Goal: Contribute content: Contribute content

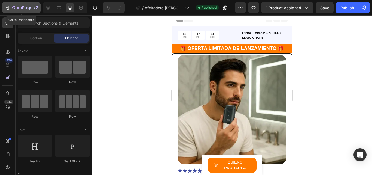
click at [11, 10] on div "7" at bounding box center [22, 7] width 34 height 7
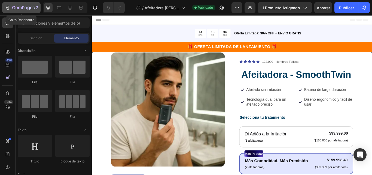
click at [6, 6] on icon "button" at bounding box center [7, 7] width 5 height 5
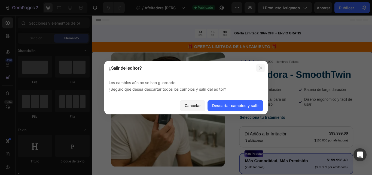
click at [264, 69] on button "button" at bounding box center [261, 68] width 9 height 9
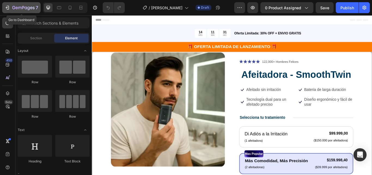
click at [7, 7] on icon "button" at bounding box center [7, 7] width 5 height 5
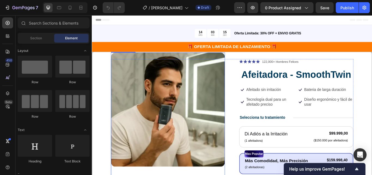
click at [205, 97] on img at bounding box center [180, 125] width 133 height 133
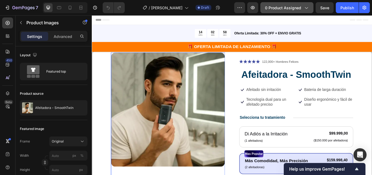
click at [288, 13] on button "0 product assigned" at bounding box center [287, 7] width 53 height 11
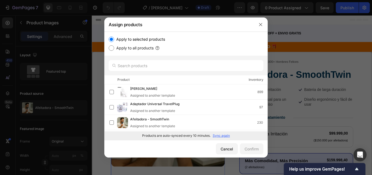
click at [224, 135] on p "Sync again" at bounding box center [221, 135] width 17 height 5
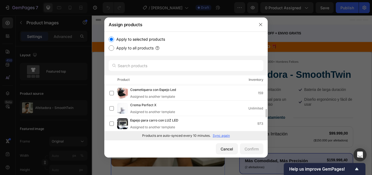
scroll to position [164, 0]
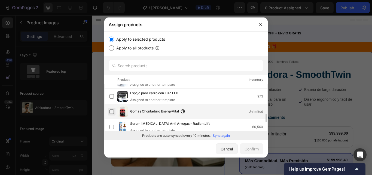
click at [113, 111] on label at bounding box center [112, 111] width 4 height 4
click at [249, 149] on div "Confirm" at bounding box center [252, 149] width 14 height 6
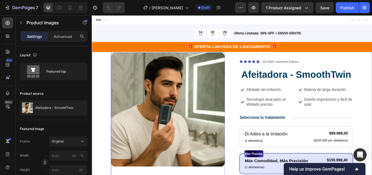
click at [229, 144] on img at bounding box center [180, 125] width 133 height 133
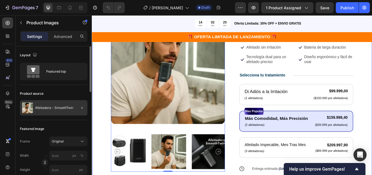
scroll to position [55, 0]
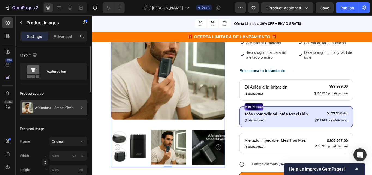
click at [79, 109] on div at bounding box center [79, 107] width 15 height 15
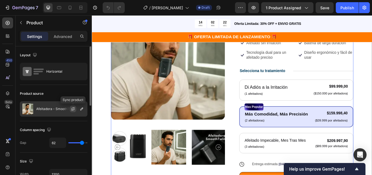
click at [74, 108] on icon "button" at bounding box center [73, 108] width 3 height 2
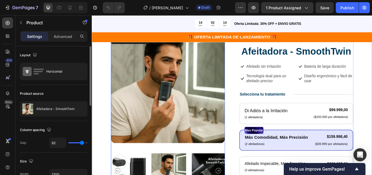
scroll to position [0, 0]
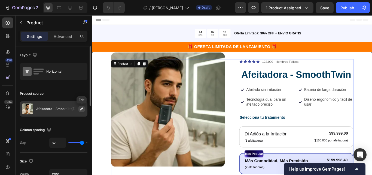
click at [80, 110] on icon "button" at bounding box center [82, 109] width 4 height 4
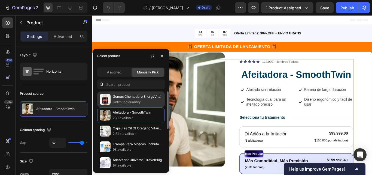
click at [121, 101] on p "Unlimited quantity" at bounding box center [138, 101] width 50 height 5
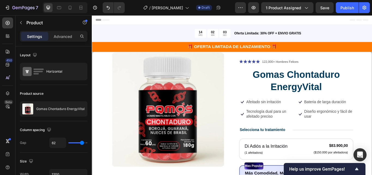
click at [253, 125] on div "Product Images Icon Icon Icon Icon Icon Icon List 122,000+ Hombres Felices Text…" at bounding box center [255, 174] width 283 height 216
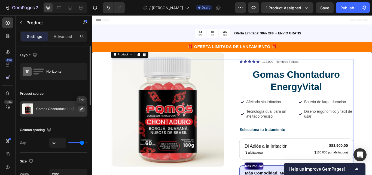
click at [80, 109] on icon "button" at bounding box center [82, 109] width 4 height 4
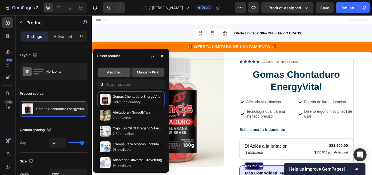
click at [116, 76] on div "Assigned" at bounding box center [114, 72] width 33 height 9
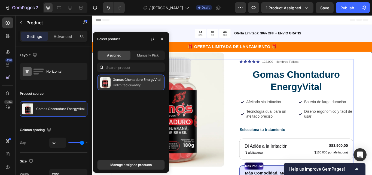
click at [128, 84] on p "Unlimited quantity" at bounding box center [138, 84] width 50 height 5
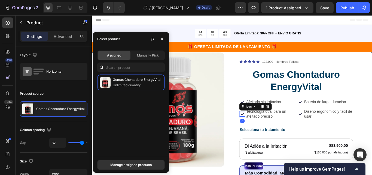
click at [264, 131] on icon at bounding box center [267, 130] width 7 height 7
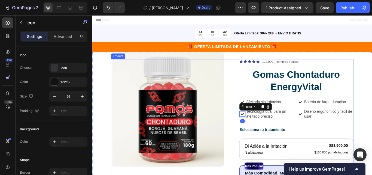
click at [249, 131] on div "Product Images Icon Icon Icon Icon Icon Icon List 122,000+ Hombres Felices Text…" at bounding box center [255, 174] width 283 height 216
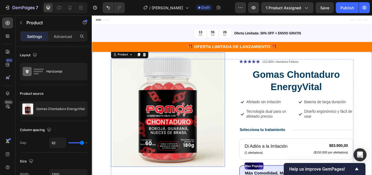
click at [167, 174] on img at bounding box center [180, 125] width 133 height 133
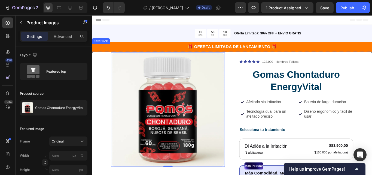
click at [182, 54] on p "🎁 OFERTA LIMITADA DE LANZAMIENTO 🎁" at bounding box center [255, 52] width 326 height 6
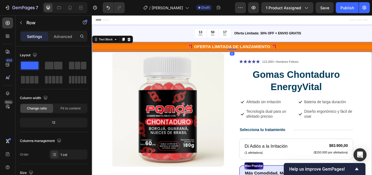
click at [114, 56] on div "🎁 OFERTA LIMITADA DE LANZAMIENTO 🎁 Text Block 0 Row" at bounding box center [255, 51] width 327 height 11
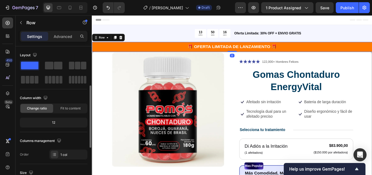
scroll to position [136, 0]
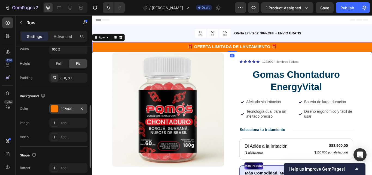
click at [57, 108] on div at bounding box center [54, 108] width 7 height 7
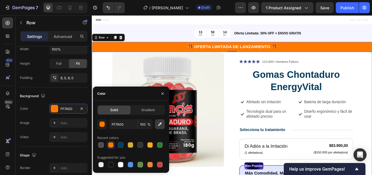
click at [161, 125] on icon "button" at bounding box center [159, 123] width 5 height 5
type input "CD4747"
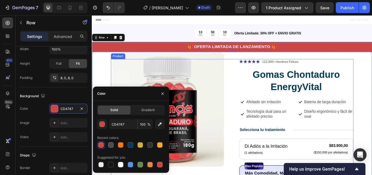
click at [254, 101] on div "Product Images Icon Icon Icon Icon Icon Icon List 122,000+ Hombres Felices Text…" at bounding box center [255, 174] width 283 height 216
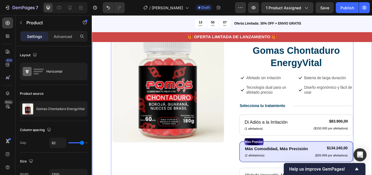
scroll to position [0, 0]
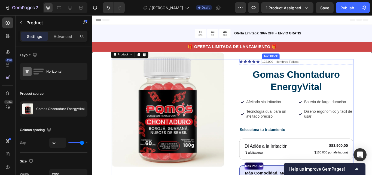
click at [319, 70] on p "122,000+ Hombres Felices" at bounding box center [312, 69] width 43 height 5
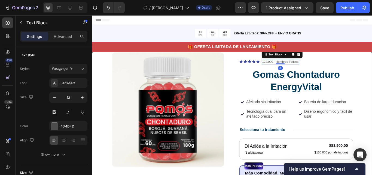
click at [319, 70] on p "122,000+ Hombres Felices" at bounding box center [312, 69] width 43 height 5
drag, startPoint x: 319, startPoint y: 70, endPoint x: 323, endPoint y: 70, distance: 3.6
click at [323, 70] on p "122,000+ Hombres Felices" at bounding box center [312, 69] width 43 height 5
click at [319, 70] on p "122,000+ Hombres Felices" at bounding box center [312, 69] width 43 height 5
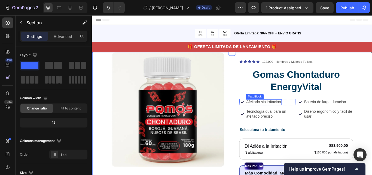
click at [298, 114] on p "Afeitado sin irritación" at bounding box center [292, 117] width 41 height 6
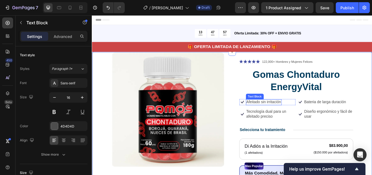
click at [298, 114] on p "Afeitado sin irritación" at bounding box center [292, 117] width 41 height 6
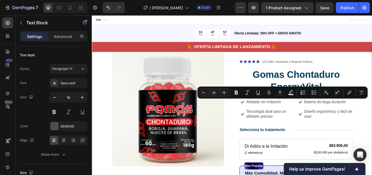
click at [294, 106] on div at bounding box center [294, 106] width 0 height 0
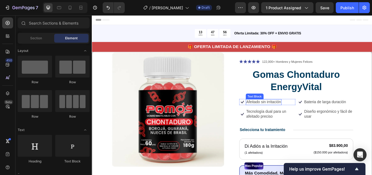
click at [302, 116] on p "Afeitado sin irritación" at bounding box center [292, 117] width 41 height 6
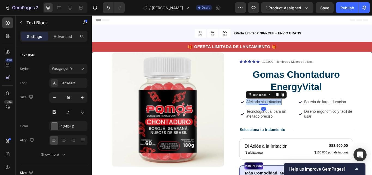
click at [302, 116] on p "Afeitado sin irritación" at bounding box center [292, 117] width 41 height 6
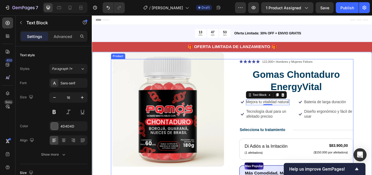
click at [254, 91] on div "Product Images Icon Icon Icon Icon Icon Icon List 122,000+ Hombres y Mujeres Fe…" at bounding box center [255, 174] width 283 height 216
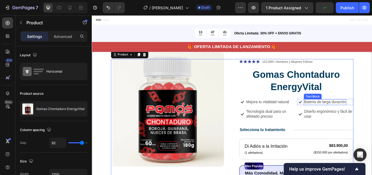
click at [345, 116] on p "Bateria de larga duración" at bounding box center [364, 117] width 49 height 6
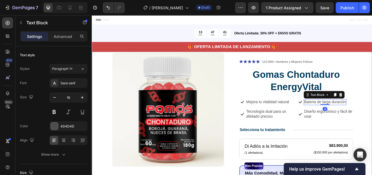
click at [345, 116] on p "Bateria de larga duración" at bounding box center [364, 117] width 49 height 6
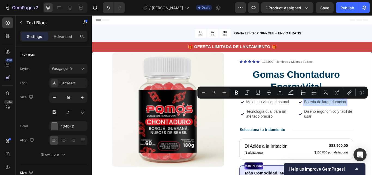
copy p "Bateria de larga duración"
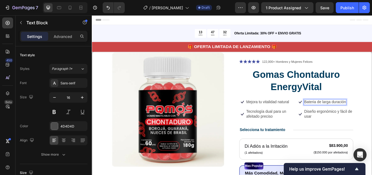
click at [357, 117] on p "Bateria de larga duración" at bounding box center [364, 117] width 49 height 6
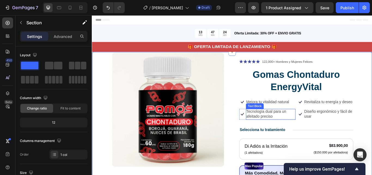
click at [290, 135] on p "Tecnología dual para un afeitado preciso" at bounding box center [300, 130] width 57 height 11
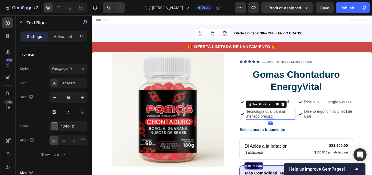
click at [290, 135] on p "Tecnología dual para un afeitado preciso" at bounding box center [300, 130] width 57 height 11
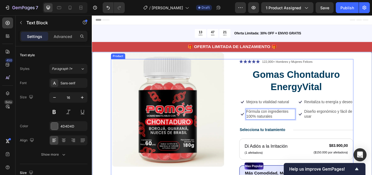
click at [372, 129] on div "Icon Icon Icon Icon Icon Icon List 122,000+ Hombres y Mujeres Felices Text Bloc…" at bounding box center [330, 174] width 133 height 216
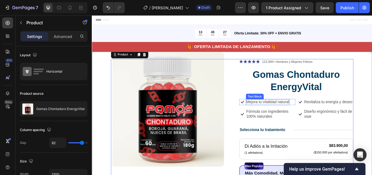
click at [306, 116] on p "Mejora tu vitalidad natural" at bounding box center [297, 117] width 50 height 6
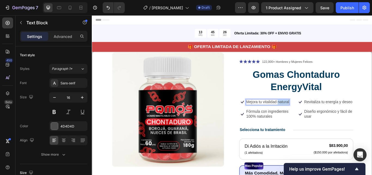
click at [306, 116] on p "Mejora tu vitalidad natural" at bounding box center [297, 117] width 50 height 6
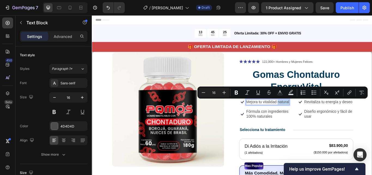
click at [306, 116] on p "Mejora tu vitalidad natural" at bounding box center [297, 117] width 50 height 6
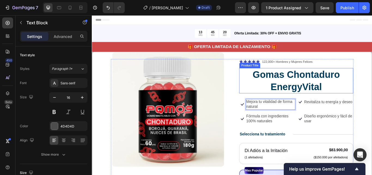
click at [283, 103] on h1 "Gomas Chontaduro EnergyVital" at bounding box center [330, 91] width 133 height 29
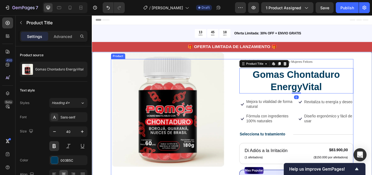
click at [272, 108] on div "Icon Icon Icon Icon Icon Icon List 122,000+ Hombres y Mujeres Felices Text Bloc…" at bounding box center [330, 176] width 133 height 221
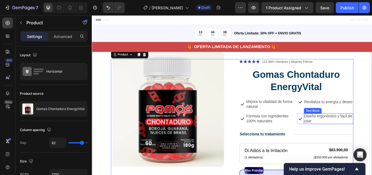
click at [367, 134] on p "Diseño ergonómico y fácil de usar" at bounding box center [368, 135] width 57 height 11
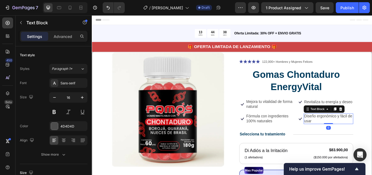
click at [367, 134] on p "Diseño ergonómico y fácil de usar" at bounding box center [368, 135] width 57 height 11
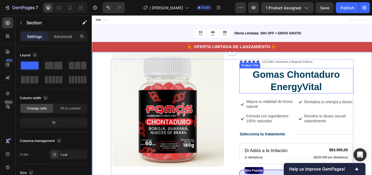
click at [370, 85] on h1 "Gomas Chontaduro EnergyVital" at bounding box center [330, 91] width 133 height 29
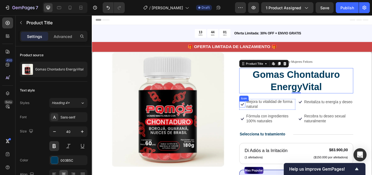
click at [266, 119] on icon at bounding box center [268, 119] width 4 height 3
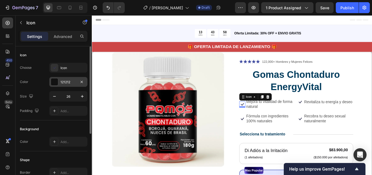
click at [61, 82] on div "121212" at bounding box center [69, 82] width 16 height 5
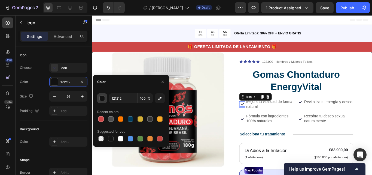
click at [104, 100] on div "button" at bounding box center [102, 98] width 5 height 5
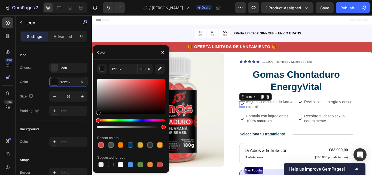
click at [160, 82] on div at bounding box center [131, 96] width 68 height 35
type input "E81212"
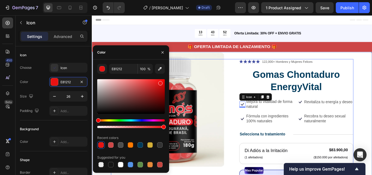
click at [248, 92] on div "Product Images Icon Icon Icon Icon Icon Icon List 122,000+ Hombres y Mujeres Fe…" at bounding box center [255, 176] width 283 height 221
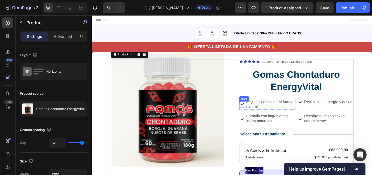
click at [268, 118] on icon at bounding box center [267, 119] width 7 height 7
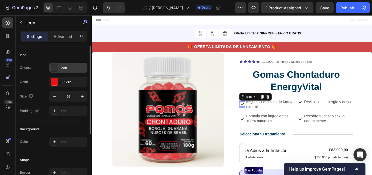
click at [56, 70] on icon at bounding box center [54, 67] width 5 height 5
click at [265, 119] on icon at bounding box center [267, 119] width 7 height 7
click at [59, 67] on div "Icon" at bounding box center [68, 68] width 38 height 10
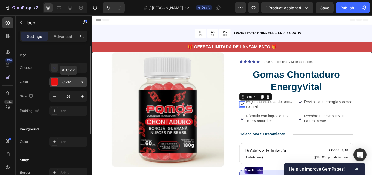
click at [70, 82] on div "E81212" at bounding box center [69, 82] width 16 height 5
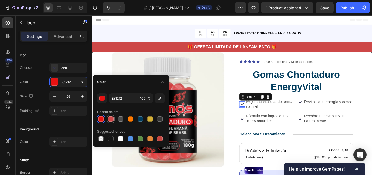
click at [111, 116] on div at bounding box center [110, 118] width 5 height 5
click at [102, 118] on div at bounding box center [100, 118] width 5 height 5
type input "E81212"
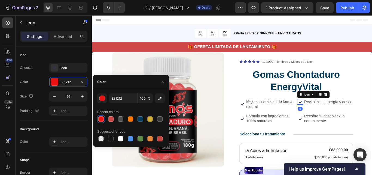
click at [333, 120] on icon at bounding box center [335, 116] width 7 height 7
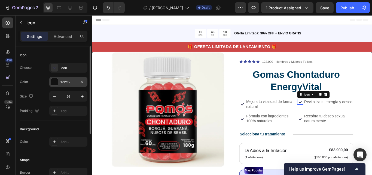
click at [60, 80] on div "121212" at bounding box center [68, 82] width 38 height 10
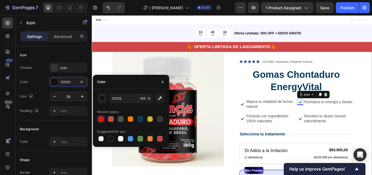
click at [104, 119] on div at bounding box center [100, 118] width 5 height 5
type input "E81212"
click at [104, 119] on div at bounding box center [100, 118] width 5 height 5
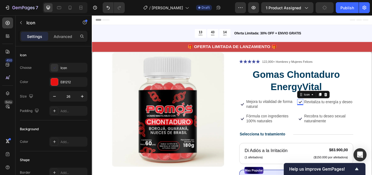
click at [332, 120] on icon at bounding box center [335, 116] width 7 height 7
click at [267, 121] on icon at bounding box center [267, 119] width 7 height 7
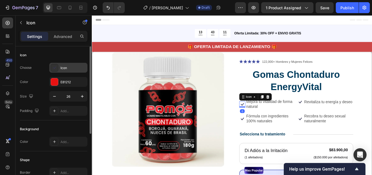
click at [69, 69] on div "Icon" at bounding box center [74, 67] width 26 height 5
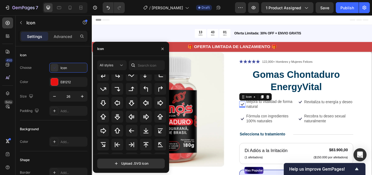
scroll to position [180, 0]
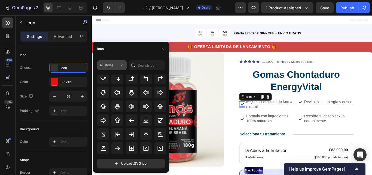
click at [112, 67] on span "All styles" at bounding box center [107, 65] width 14 height 5
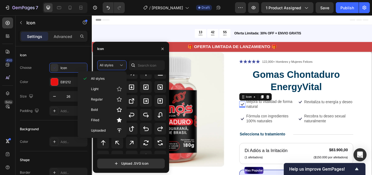
scroll to position [234, 0]
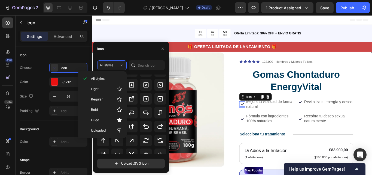
click at [167, 151] on div "All icons" at bounding box center [132, 113] width 71 height 79
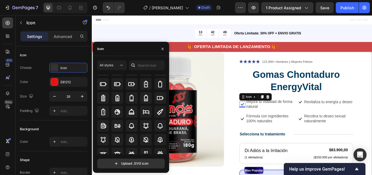
scroll to position [414, 0]
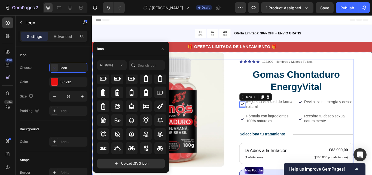
click at [251, 94] on div "Product Images Icon Icon Icon Icon Icon Icon List 122,000+ Hombres y Mujeres Fe…" at bounding box center [255, 176] width 283 height 221
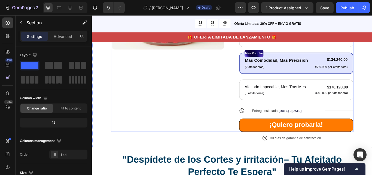
scroll to position [109, 0]
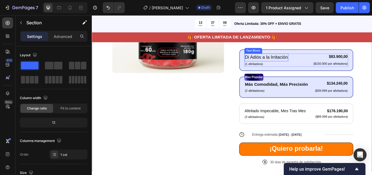
click at [301, 67] on p "Di Adiós a la Irritación" at bounding box center [295, 65] width 50 height 8
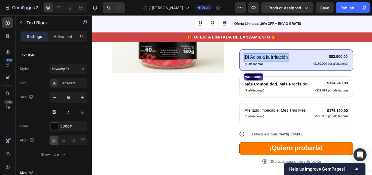
click at [301, 67] on p "Di Adiós a la Irritación" at bounding box center [295, 65] width 50 height 8
click at [249, 96] on div "Product Images Icon Icon Icon Icon Icon Icon List 122,000+ Hombres y Mujeres Fe…" at bounding box center [255, 67] width 283 height 221
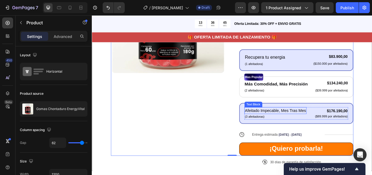
click at [307, 125] on p "Afeitado Impecable, Mes Tras Mes" at bounding box center [305, 126] width 71 height 7
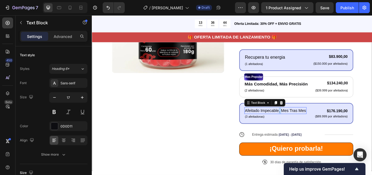
click at [307, 125] on p "Afeitado Impecable, Mes Tras Mes" at bounding box center [305, 126] width 71 height 7
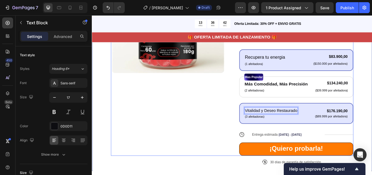
click at [242, 118] on div "Product Images" at bounding box center [180, 68] width 133 height 222
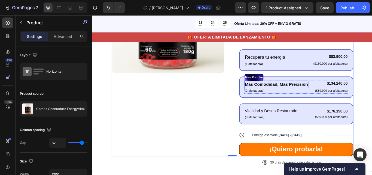
click at [315, 97] on p "Más Comodidad, Más Precisión" at bounding box center [307, 95] width 74 height 7
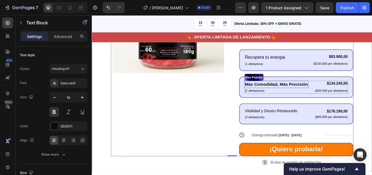
click at [315, 97] on p "Más Comodidad, Más Precisión" at bounding box center [307, 95] width 74 height 7
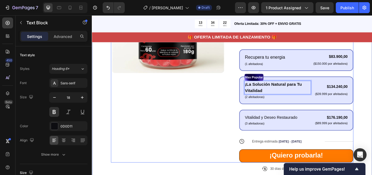
click at [239, 105] on div "Product Images" at bounding box center [180, 72] width 133 height 230
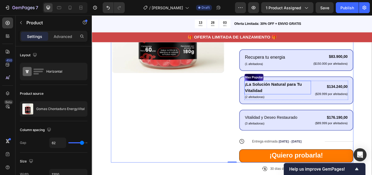
click at [306, 96] on p "¡La Solución Natural para Tu Vitalidad" at bounding box center [308, 99] width 77 height 15
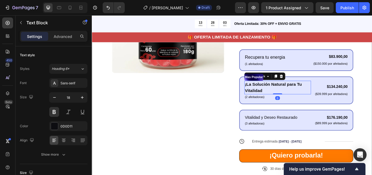
click at [306, 96] on p "¡La Solución Natural para Tu Vitalidad" at bounding box center [308, 99] width 77 height 15
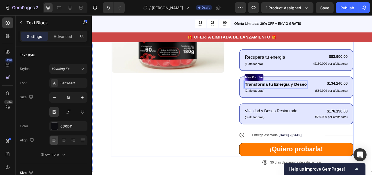
click at [219, 116] on div "Product Images" at bounding box center [180, 68] width 133 height 222
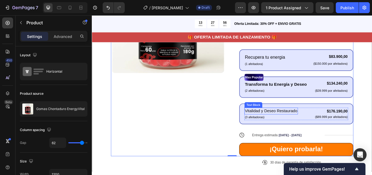
click at [304, 127] on p "Vitalidad y Deseo Restaurado" at bounding box center [300, 126] width 61 height 7
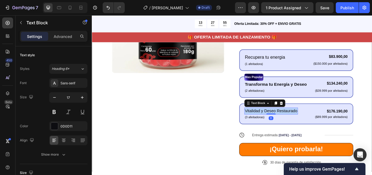
click at [304, 127] on p "Vitalidad y Deseo Restaurado" at bounding box center [300, 126] width 61 height 7
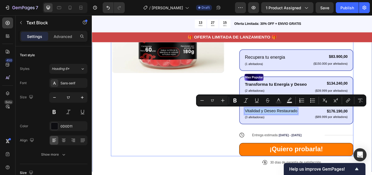
click at [213, 168] on div "Product Images" at bounding box center [180, 68] width 133 height 222
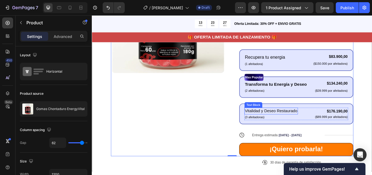
click at [310, 127] on p "Vitalidad y Deseo Restaurado" at bounding box center [300, 126] width 61 height 7
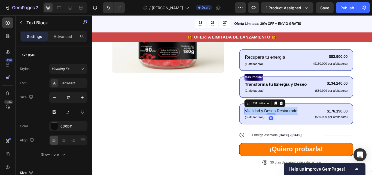
click at [310, 127] on p "Vitalidad y Deseo Restaurado" at bounding box center [300, 126] width 61 height 7
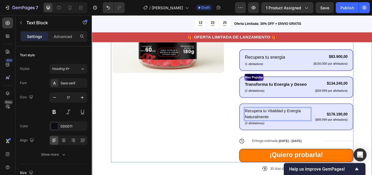
click at [219, 122] on div "Product Images" at bounding box center [180, 71] width 133 height 229
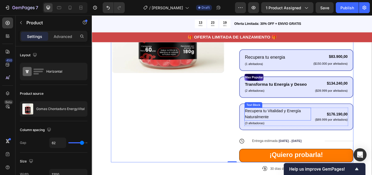
click at [292, 132] on p "Recupera tu Vitalidad y Energía Naturalmente" at bounding box center [308, 130] width 77 height 14
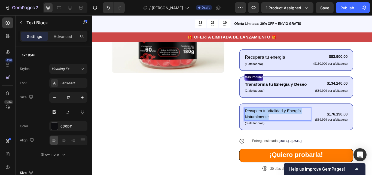
click at [292, 132] on p "Recupera tu Vitalidad y Energía Naturalmente" at bounding box center [308, 130] width 77 height 14
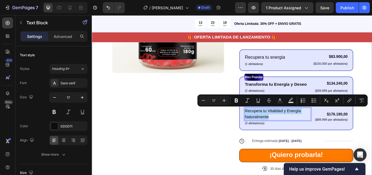
click at [292, 132] on p "Recupera tu Vitalidad y Energía Naturalmente" at bounding box center [308, 130] width 77 height 14
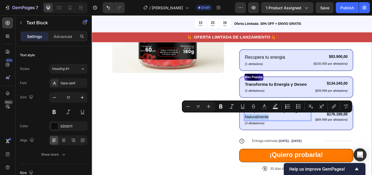
drag, startPoint x: 299, startPoint y: 134, endPoint x: 269, endPoint y: 133, distance: 30.0
click at [270, 133] on p "Recupera tu Vitalidad y Energía Naturalmente" at bounding box center [308, 130] width 77 height 14
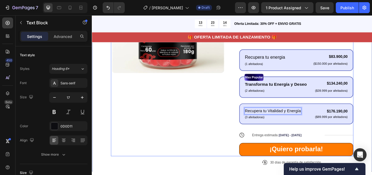
click at [236, 129] on div "Product Images" at bounding box center [180, 68] width 133 height 222
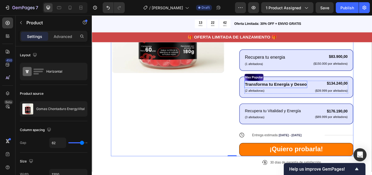
click at [276, 95] on p "Transforma tu Energía y Deseo" at bounding box center [306, 95] width 72 height 7
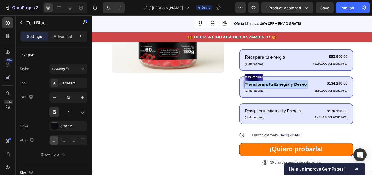
click at [276, 95] on p "Transforma tu Energía y Deseo" at bounding box center [306, 95] width 72 height 7
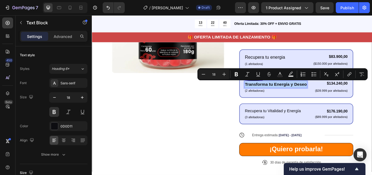
click at [294, 95] on p "Transforma tu Energía y Deseo" at bounding box center [306, 95] width 72 height 7
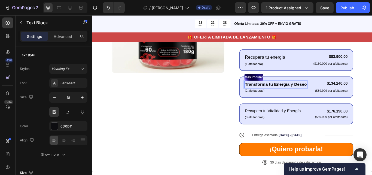
click at [289, 95] on p "Transforma tu Energía y Deseo" at bounding box center [306, 95] width 72 height 7
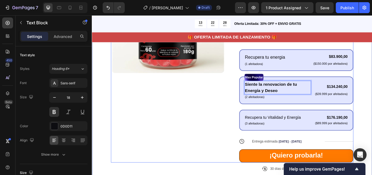
click at [227, 95] on div "Product Images" at bounding box center [180, 72] width 133 height 230
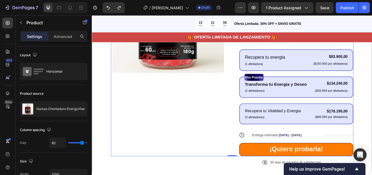
click at [223, 100] on div "Product Images" at bounding box center [180, 68] width 133 height 222
click at [318, 172] on strong "¡Quiero probarla!" at bounding box center [330, 171] width 62 height 8
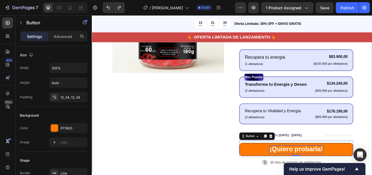
click at [318, 172] on strong "¡Quiero probarla!" at bounding box center [330, 171] width 62 height 8
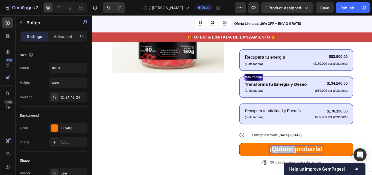
click at [318, 172] on strong "¡Quiero probarla!" at bounding box center [330, 171] width 62 height 8
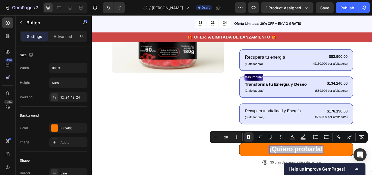
click at [318, 172] on strong "¡Quiero probarla!" at bounding box center [330, 171] width 62 height 8
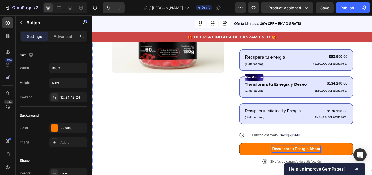
click at [208, 164] on div "Product Images" at bounding box center [180, 67] width 133 height 221
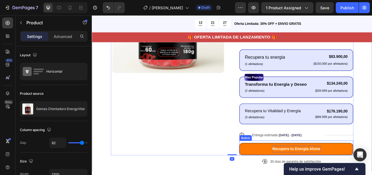
click at [304, 169] on strong "Recupera tu Energía Ahora" at bounding box center [330, 171] width 56 height 5
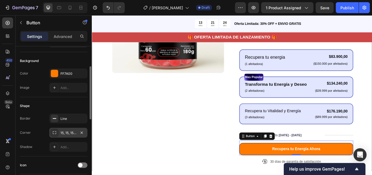
scroll to position [0, 0]
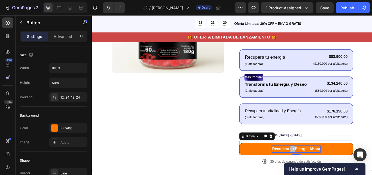
click at [320, 171] on strong "Recupera tu Energía Ahora" at bounding box center [330, 171] width 56 height 5
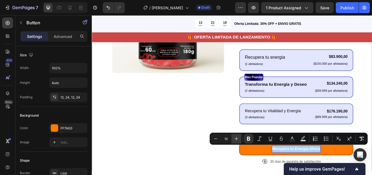
click at [236, 136] on icon "Editor contextual toolbar" at bounding box center [236, 138] width 5 height 5
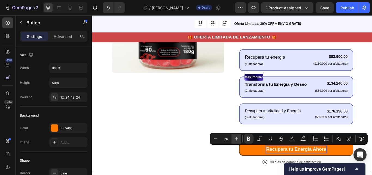
click at [236, 136] on icon "Editor contextual toolbar" at bounding box center [236, 138] width 5 height 5
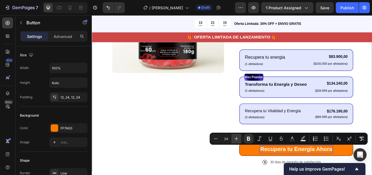
type input "25"
click at [221, 148] on div "Product Images" at bounding box center [180, 68] width 133 height 222
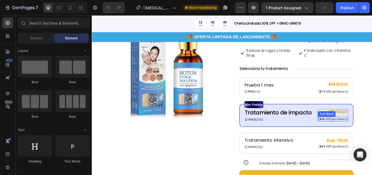
scroll to position [82, 0]
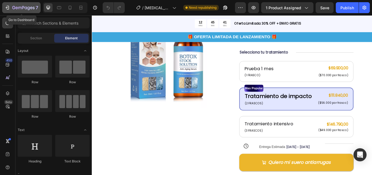
click at [5, 6] on icon "button" at bounding box center [7, 7] width 5 height 5
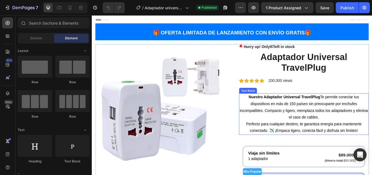
scroll to position [82, 0]
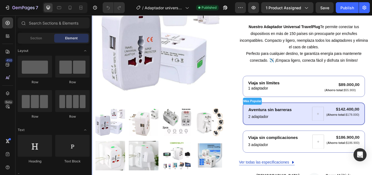
drag, startPoint x: 458, startPoint y: 170, endPoint x: 412, endPoint y: 180, distance: 47.2
click at [9, 4] on button "7" at bounding box center [21, 7] width 38 height 11
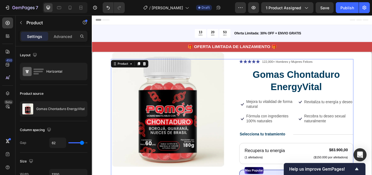
scroll to position [109, 0]
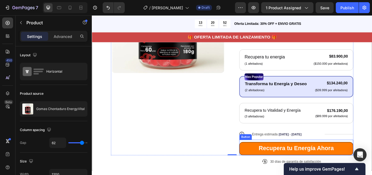
click at [273, 174] on button "Recupera tu Energía Ahora" at bounding box center [330, 171] width 133 height 16
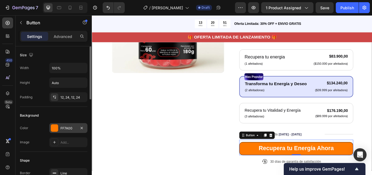
click at [64, 127] on div "FF7A00" at bounding box center [69, 128] width 16 height 5
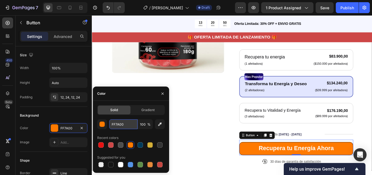
click at [126, 123] on input "FF7A00" at bounding box center [123, 124] width 28 height 10
paste input "44336"
type input "F44336"
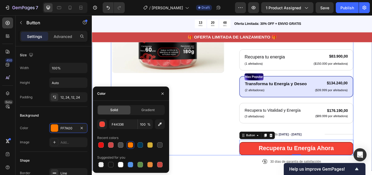
click at [223, 138] on div "Product Images" at bounding box center [180, 67] width 133 height 221
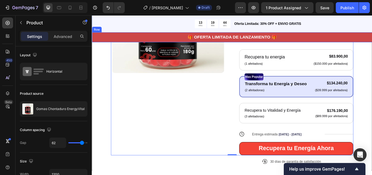
click at [158, 37] on div "🎁 OFERTA LIMITADA DE LANZAMIENTO 🎁 Text Block Row" at bounding box center [255, 40] width 327 height 11
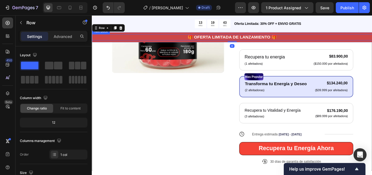
click at [120, 42] on p "🎁 OFERTA LIMITADA DE LANZAMIENTO 🎁" at bounding box center [255, 41] width 326 height 6
click at [124, 46] on div "🎁 OFERTA LIMITADA DE LANZAMIENTO 🎁 Text Block Row 0" at bounding box center [255, 40] width 327 height 11
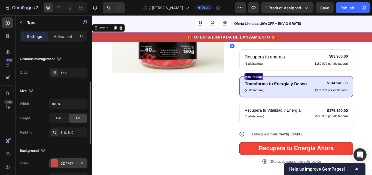
click at [61, 163] on div "CD4747" at bounding box center [69, 163] width 16 height 5
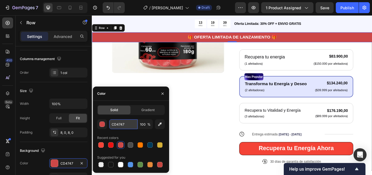
click at [123, 124] on input "CD4747" at bounding box center [123, 124] width 28 height 10
paste input "F44336"
type input "F44336"
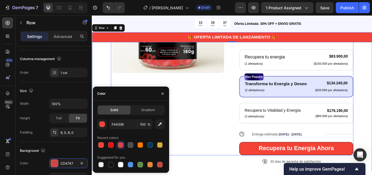
click at [203, 144] on div "Product Images" at bounding box center [180, 67] width 133 height 221
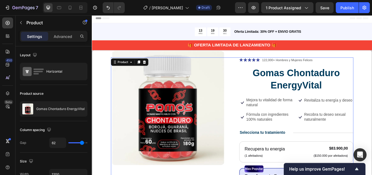
scroll to position [0, 0]
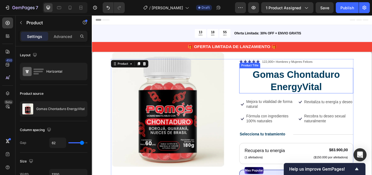
click at [303, 94] on h1 "Gomas Chontaduro EnergyVital" at bounding box center [330, 91] width 133 height 29
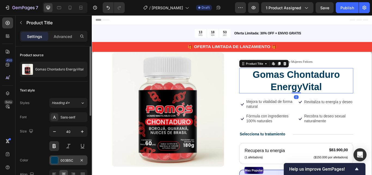
click at [62, 161] on div "003B5C" at bounding box center [69, 160] width 16 height 5
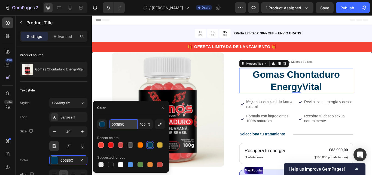
click at [125, 125] on input "003B5C" at bounding box center [123, 124] width 28 height 10
paste input "212121"
type input "212121"
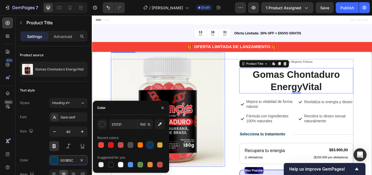
click at [242, 119] on img at bounding box center [180, 125] width 133 height 133
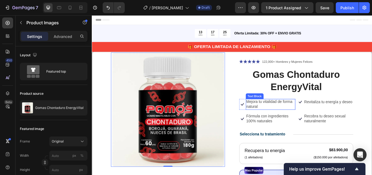
scroll to position [55, 0]
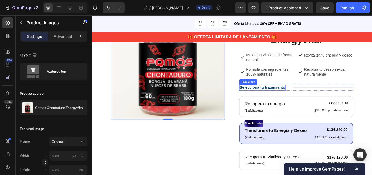
click at [297, 98] on p "Selecciona tu tratamiento" at bounding box center [290, 100] width 53 height 6
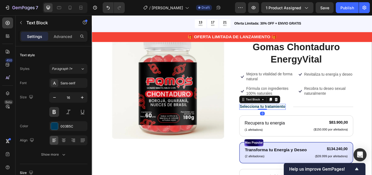
scroll to position [27, 0]
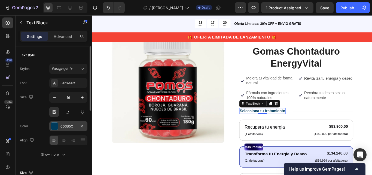
click at [65, 125] on div "003B5C" at bounding box center [69, 126] width 16 height 5
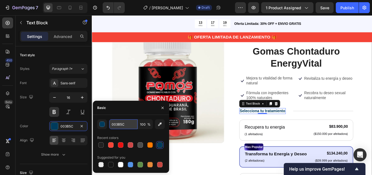
click at [124, 122] on input "003B5C" at bounding box center [123, 124] width 28 height 10
paste input "Colores: Color Principal - Rojo: (#F44336) Uso: Este color representa la energí…"
type input "Colores: Color Principal - Rojo: (#F44336) Uso: Este color representa la energí…"
click at [135, 124] on input "text" at bounding box center [123, 124] width 28 height 10
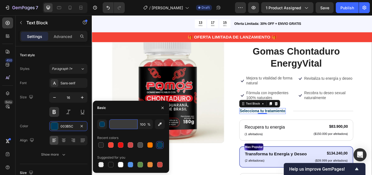
click at [135, 124] on input "text" at bounding box center [123, 124] width 28 height 10
click at [98, 147] on div at bounding box center [101, 144] width 7 height 7
type input "212121"
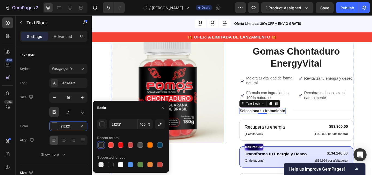
click at [242, 160] on img at bounding box center [180, 97] width 133 height 133
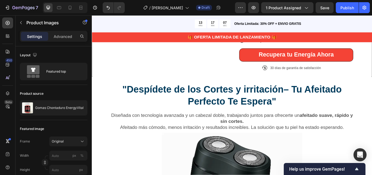
scroll to position [245, 0]
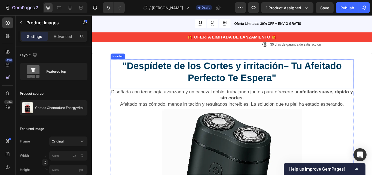
click at [203, 83] on strong ""Despídete de los Cortes y irritación– Tu Afeitado Perfecto Te Espera"" at bounding box center [255, 81] width 256 height 26
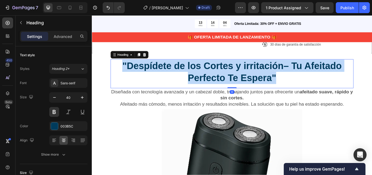
click at [203, 83] on strong ""Despídete de los Cortes y irritación– Tu Afeitado Perfecto Te Espera"" at bounding box center [255, 81] width 256 height 26
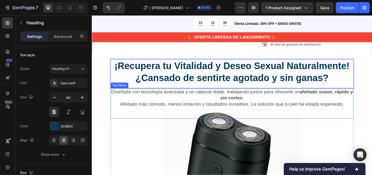
click at [242, 113] on strong "afeitado suave, rápido y sin cortes." at bounding box center [319, 107] width 155 height 13
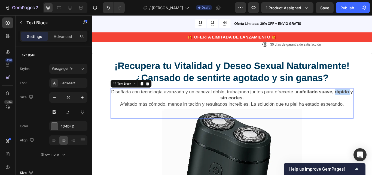
click at [242, 113] on strong "afeitado suave, rápido y sin cortes." at bounding box center [319, 107] width 155 height 13
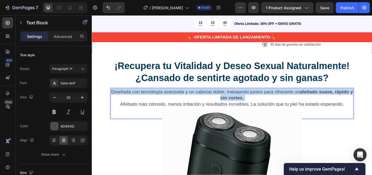
click at [242, 113] on strong "afeitado suave, rápido y sin cortes." at bounding box center [319, 107] width 155 height 13
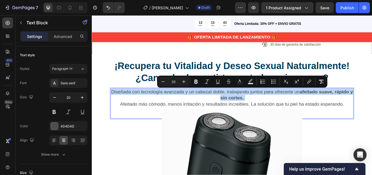
click at [242, 113] on strong "afeitado suave, rápido y sin cortes." at bounding box center [319, 107] width 155 height 13
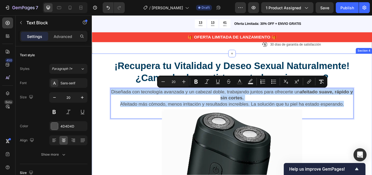
drag, startPoint x: 387, startPoint y: 118, endPoint x: 102, endPoint y: 101, distance: 285.4
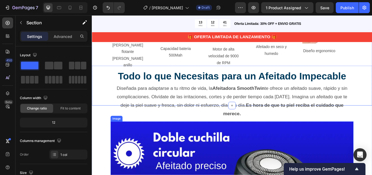
scroll to position [518, 0]
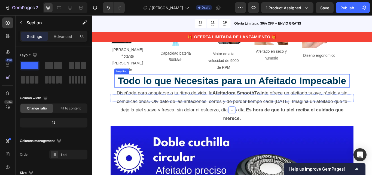
click at [189, 93] on div "Image Malla de cuchilla flotante de doble anillo Text Block Row Image Capacidad…" at bounding box center [253, 40] width 279 height 107
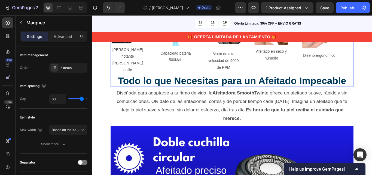
click at [189, 93] on div "Image Malla de cuchilla flotante de doble anillo Text Block Row Image Capacidad…" at bounding box center [253, 40] width 279 height 107
drag, startPoint x: 189, startPoint y: 93, endPoint x: 190, endPoint y: 90, distance: 2.7
click at [189, 93] on div "Image Malla de cuchilla flotante de doble anillo Text Block Row Image Capacidad…" at bounding box center [253, 40] width 279 height 107
click at [190, 89] on div "Image Malla de cuchilla flotante de doble anillo Text Block Row Image Capacidad…" at bounding box center [253, 40] width 279 height 107
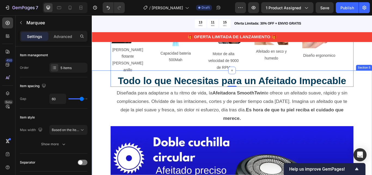
drag, startPoint x: 254, startPoint y: 98, endPoint x: 257, endPoint y: 87, distance: 11.0
click at [257, 87] on div "Image Malla de cuchilla flotante de doble anillo Text Block Row Image Capacidad…" at bounding box center [256, 41] width 284 height 116
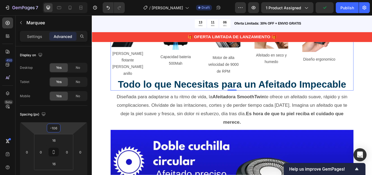
click at [73, 0] on html "7 Version history / Gomas Chontaduro Draft Preview 1 product assigned Publish 4…" at bounding box center [186, 0] width 372 height 0
click at [105, 10] on button "Undo/Redo" at bounding box center [108, 7] width 11 height 11
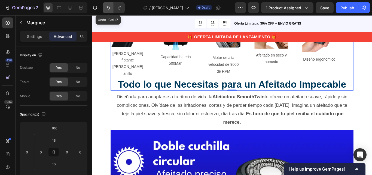
click at [106, 9] on icon "Undo/Redo" at bounding box center [108, 7] width 5 height 5
type input "-122"
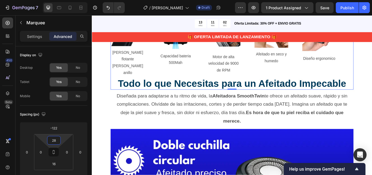
type input "32"
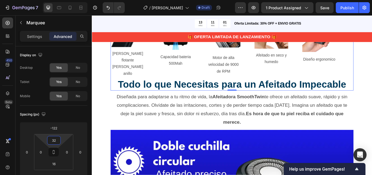
click at [63, 0] on html "7 Version history / Gomas Chontaduro Draft Preview 1 product assigned Save Publ…" at bounding box center [186, 0] width 372 height 0
click at [108, 8] on icon "Undo/Redo" at bounding box center [108, 7] width 5 height 5
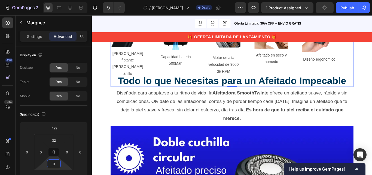
type input "4"
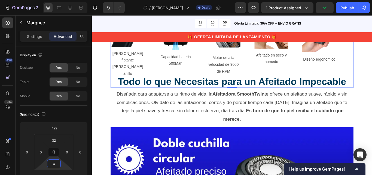
click at [65, 0] on html "7 Version history / Gomas Chontaduro Draft Preview 1 product assigned Publish 4…" at bounding box center [186, 0] width 372 height 0
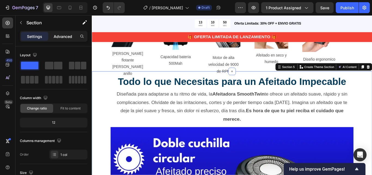
click at [59, 35] on p "Advanced" at bounding box center [63, 37] width 19 height 6
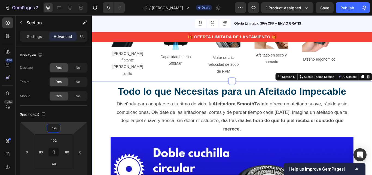
type input "-126"
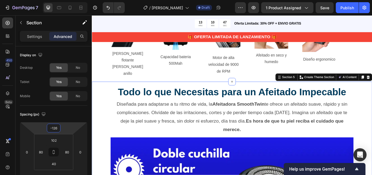
drag, startPoint x: 64, startPoint y: 128, endPoint x: 64, endPoint y: 122, distance: 6.0
click at [64, 0] on html "7 Version history / Gomas Chontaduro Draft Preview 1 product assigned Save Publ…" at bounding box center [186, 0] width 372 height 0
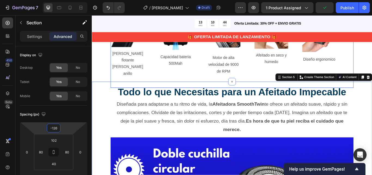
click at [141, 84] on div "Image Malla de cuchilla flotante de doble anillo Text Block Row Image Capacidad…" at bounding box center [253, 45] width 279 height 107
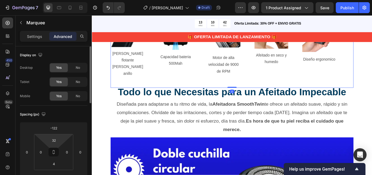
scroll to position [27, 0]
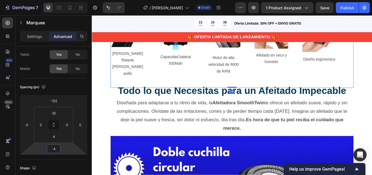
type input "0"
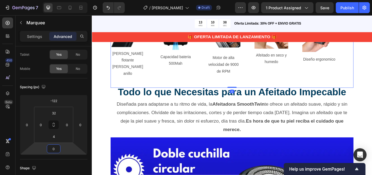
click at [65, 0] on html "7 Version history / Gomas Chontaduro Draft Preview 1 product assigned Save Publ…" at bounding box center [186, 0] width 372 height 0
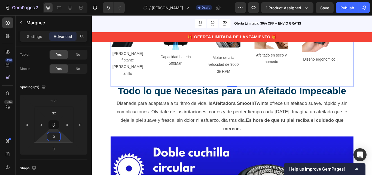
drag, startPoint x: 62, startPoint y: 136, endPoint x: 64, endPoint y: 141, distance: 5.6
click at [64, 0] on html "7 Version history / Gomas Chontaduro Draft Preview 1 product assigned Save Publ…" at bounding box center [186, 0] width 372 height 0
drag, startPoint x: 63, startPoint y: 134, endPoint x: 64, endPoint y: 139, distance: 5.0
click at [64, 0] on html "7 Version history / Gomas Chontaduro Draft Preview 1 product assigned Publish 4…" at bounding box center [186, 0] width 372 height 0
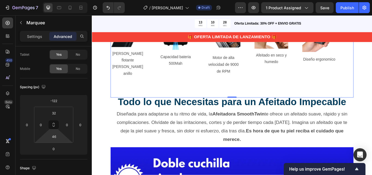
type input "0"
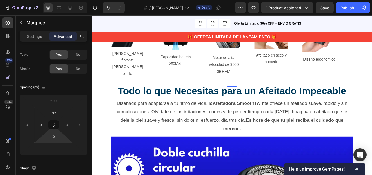
drag, startPoint x: 62, startPoint y: 139, endPoint x: 64, endPoint y: 153, distance: 14.1
click at [64, 0] on html "7 Version history / Gomas Chontaduro Draft Preview 1 product assigned Save Publ…" at bounding box center [186, 0] width 372 height 0
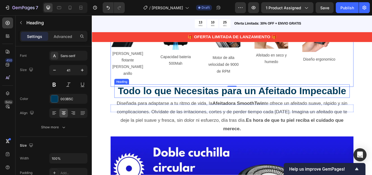
click at [143, 105] on strong "Todo lo que Necesitas para un Afeitado Impecable" at bounding box center [255, 103] width 266 height 13
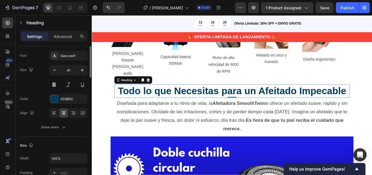
scroll to position [0, 0]
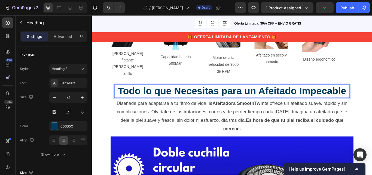
click at [143, 105] on strong "Todo lo que Necesitas para un Afeitado Impecable" at bounding box center [255, 103] width 266 height 13
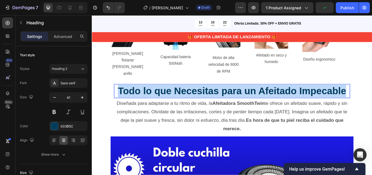
click at [143, 105] on strong "Todo lo que Necesitas para un Afeitado Impecable" at bounding box center [255, 103] width 266 height 13
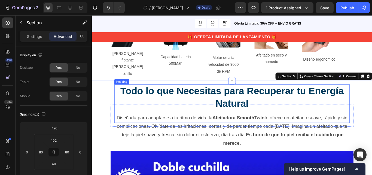
click at [197, 102] on strong "Todo lo que Necesitas para Recuperar tu Energía Natural" at bounding box center [255, 110] width 261 height 27
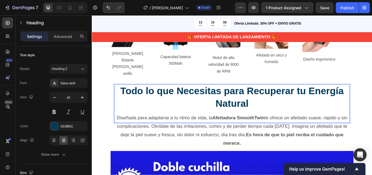
click at [196, 102] on strong "Todo lo que Necesitas para Recuperar tu Energía Natural" at bounding box center [255, 110] width 261 height 27
click at [372, 103] on strong "Todo lo que necesitas para Recuperar tu Energía Natural" at bounding box center [256, 110] width 260 height 27
click at [263, 115] on strong "Todo lo que necesitas para Recuperar tu Energía Natural" at bounding box center [256, 110] width 260 height 27
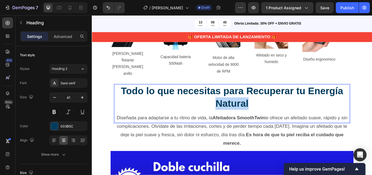
click at [263, 115] on strong "Todo lo que necesitas para Recuperar tu Energía Natural" at bounding box center [256, 110] width 260 height 27
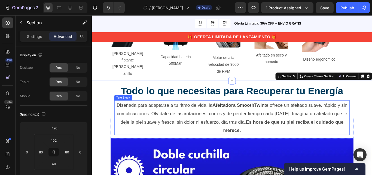
click at [242, 127] on p "Diseñada para adaptarse a tu ritmo de vida, la Afeitadora SmoothTwin te ofrece …" at bounding box center [256, 134] width 274 height 39
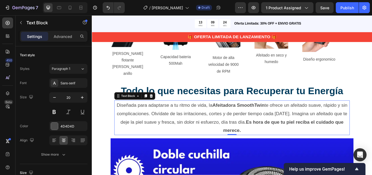
click at [242, 127] on p "Diseñada para adaptarse a tu ritmo de vida, la Afeitadora SmoothTwin te ofrece …" at bounding box center [256, 134] width 274 height 39
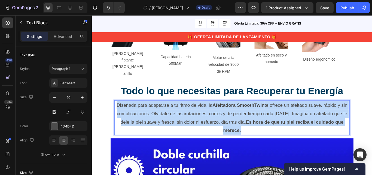
click at [242, 126] on p "Diseñada para adaptarse a tu ritmo de vida, la Afeitadora SmoothTwin te ofrece …" at bounding box center [256, 134] width 274 height 39
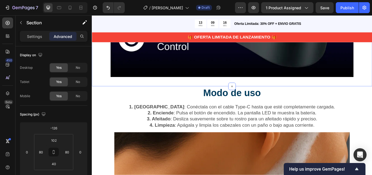
scroll to position [900, 0]
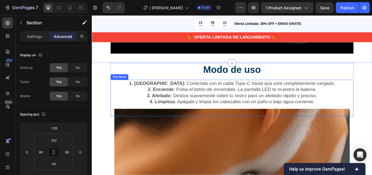
click at [239, 91] on p "1. Carga : Conéctala con el cable Type-C hasta que esté completamente cargada." at bounding box center [255, 94] width 282 height 7
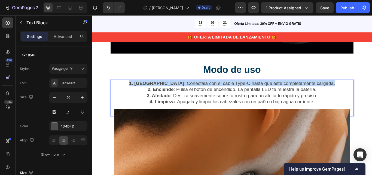
click at [239, 91] on p "1. Carga : Conéctala con el cable Type-C hasta que esté completamente cargada." at bounding box center [255, 94] width 282 height 7
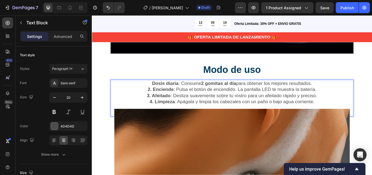
click at [156, 91] on p "Dosis diaria : Consume 2 gomitas al día para obtener los mejores resultados." at bounding box center [255, 94] width 282 height 7
click at [200, 98] on p "2. Enciende : Pulsa el botón de encendido. La pantalla LED te muestra la baterí…" at bounding box center [255, 101] width 282 height 7
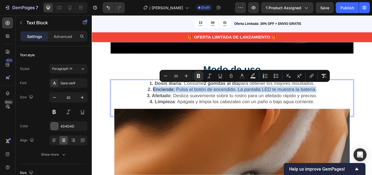
drag, startPoint x: 161, startPoint y: 97, endPoint x: 357, endPoint y: 96, distance: 195.5
click at [357, 98] on p "2. Enciende : Pulsa el botón de encendido. La pantalla LED te muestra la baterí…" at bounding box center [255, 101] width 282 height 7
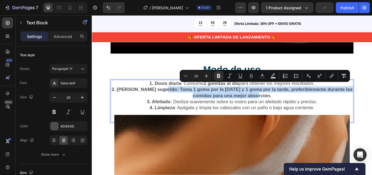
drag, startPoint x: 179, startPoint y: 97, endPoint x: 305, endPoint y: 104, distance: 126.2
click at [305, 104] on p "2. Horario sugerido: Toma 1 goma por la mañana y 1 goma por la tarde, preferibl…" at bounding box center [255, 105] width 282 height 14
drag, startPoint x: 179, startPoint y: 98, endPoint x: 299, endPoint y: 104, distance: 120.7
click at [299, 104] on strong "2. Horario sugerido: Toma 1 goma por la mañana y 1 goma por la tarde, preferibl…" at bounding box center [255, 105] width 281 height 13
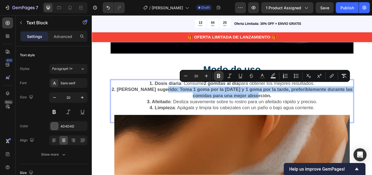
click at [218, 77] on icon "Editor contextual toolbar" at bounding box center [218, 76] width 3 height 4
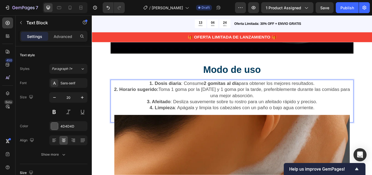
click at [232, 106] on p "2. Horario sugerido: Toma 1 goma por la mañana y 1 goma por la tarde, preferibl…" at bounding box center [255, 105] width 282 height 14
click at [164, 113] on strong "3. Afeitado" at bounding box center [170, 116] width 28 height 6
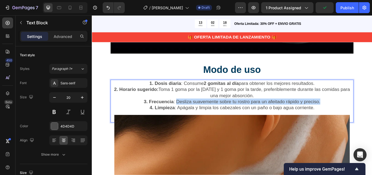
drag, startPoint x: 190, startPoint y: 110, endPoint x: 356, endPoint y: 113, distance: 166.3
click at [356, 113] on p "3. Frecuencia : Desliza suavemente sobre tu rostro para un afeitado rápido y pr…" at bounding box center [255, 115] width 282 height 7
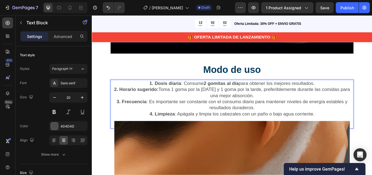
click at [171, 127] on strong "4. Limpieza" at bounding box center [173, 130] width 29 height 6
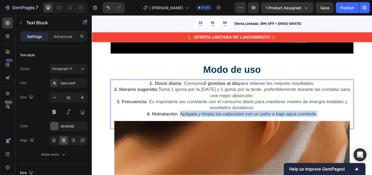
drag, startPoint x: 194, startPoint y: 127, endPoint x: 361, endPoint y: 127, distance: 167.7
click at [361, 127] on p "4. Hidratación : Apágala y limpia los cabezales con un paño o bajo agua corrien…" at bounding box center [255, 129] width 282 height 7
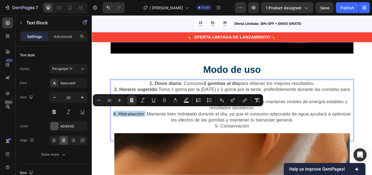
drag, startPoint x: 152, startPoint y: 127, endPoint x: 115, endPoint y: 128, distance: 36.8
click at [115, 128] on p "4. Hidratación : Mantente bien hidratado durante el día, ya que el consumo adec…" at bounding box center [255, 133] width 282 height 14
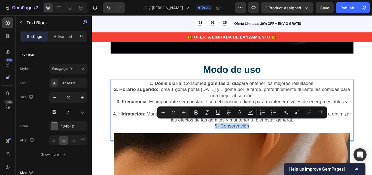
drag, startPoint x: 276, startPoint y: 140, endPoint x: 233, endPoint y: 140, distance: 43.1
click at [233, 141] on p "5- Conservación" at bounding box center [255, 144] width 282 height 7
click at [197, 114] on icon "Editor contextual toolbar" at bounding box center [196, 112] width 3 height 4
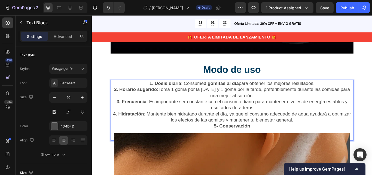
click at [239, 141] on strong "5- Conservación" at bounding box center [255, 144] width 43 height 6
click at [239, 141] on strong "5Conservación" at bounding box center [255, 144] width 39 height 6
click at [237, 141] on strong "5Conservación" at bounding box center [255, 144] width 39 height 6
click at [279, 141] on p "5.Conservación" at bounding box center [255, 144] width 282 height 7
click at [279, 141] on p "5.Conservación:" at bounding box center [255, 144] width 282 height 7
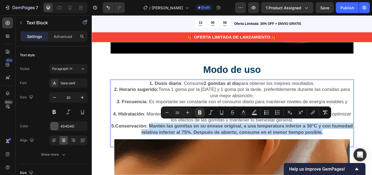
drag, startPoint x: 170, startPoint y: 141, endPoint x: 375, endPoint y: 147, distance: 205.7
click at [372, 147] on p "5.Conservación: Mantén las gomitas en su envase original, a una temperatura inf…" at bounding box center [255, 148] width 282 height 14
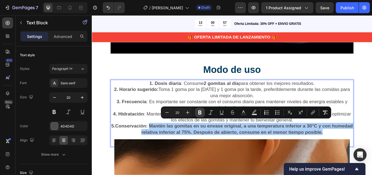
click at [200, 111] on icon "Editor contextual toolbar" at bounding box center [199, 112] width 5 height 5
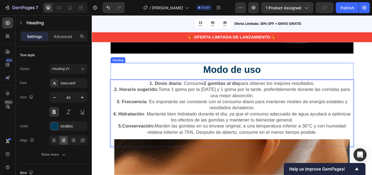
click at [327, 71] on h2 "Modo de uso" at bounding box center [256, 78] width 284 height 15
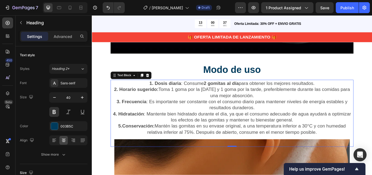
click at [289, 112] on p "3. Frecuencia : Es importante ser constante con el consumo diario para mantener…" at bounding box center [255, 119] width 282 height 14
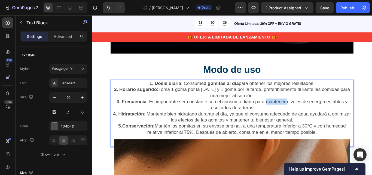
click at [296, 113] on p "3. Frecuencia : Es importante ser constante con el consumo diario para mantener…" at bounding box center [255, 119] width 282 height 14
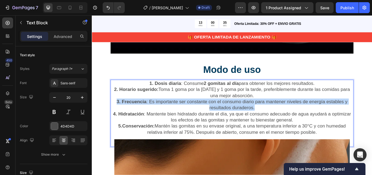
click at [296, 113] on p "3. Frecuencia : Es importante ser constante con el consumo diario para mantener…" at bounding box center [255, 119] width 282 height 14
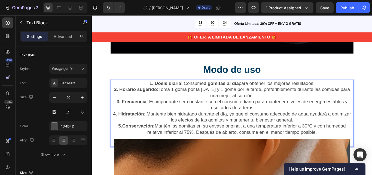
click at [300, 126] on p "4. Hidratación : Mantente bien hidratado durante el día, ya que el consumo adec…" at bounding box center [255, 133] width 282 height 14
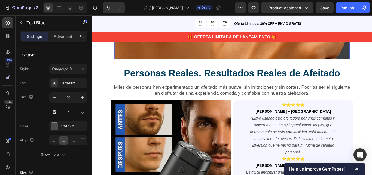
scroll to position [1254, 0]
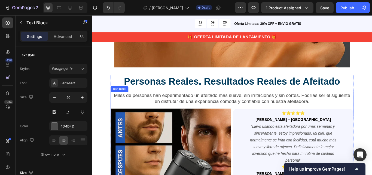
click at [222, 105] on p "Miles de personas han experimentado un afeitado más suave, sin irritaciones y s…" at bounding box center [255, 112] width 282 height 14
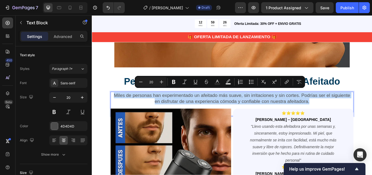
click at [222, 105] on p "Miles de personas han experimentado un afeitado más suave, sin irritaciones y s…" at bounding box center [255, 112] width 282 height 14
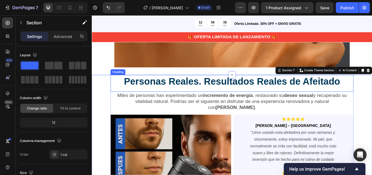
click at [185, 88] on strong "Personas Reales. Resultados Reales de Afeitado" at bounding box center [255, 92] width 252 height 12
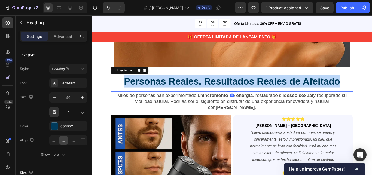
click at [185, 88] on strong "Personas Reales. Resultados Reales de Afeitado" at bounding box center [255, 92] width 252 height 12
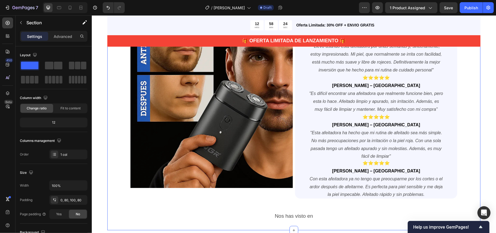
scroll to position [1349, 0]
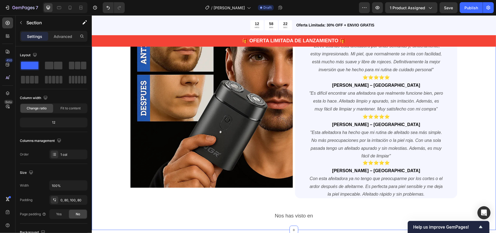
drag, startPoint x: 454, startPoint y: 16, endPoint x: 276, endPoint y: 206, distance: 260.8
click at [276, 174] on div "⁠⁠⁠⁠⁠⁠⁠ Testimonios Reales: Recupera Tu Energía y Deseo Sexual Heading Miles de…" at bounding box center [294, 108] width 405 height 244
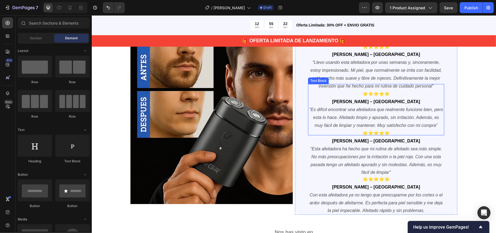
scroll to position [1337, 0]
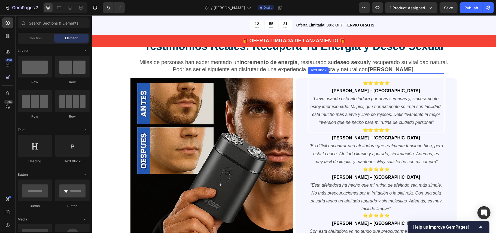
click at [348, 108] on icon ""Llevo usando esta afeitadora por unas semanas y, sinceramente, estoy impresion…" at bounding box center [376, 110] width 131 height 28
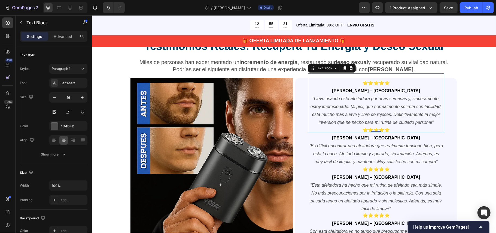
click at [348, 108] on icon ""Llevo usando esta afeitadora por unas semanas y, sinceramente, estoy impresion…" at bounding box center [376, 110] width 131 height 28
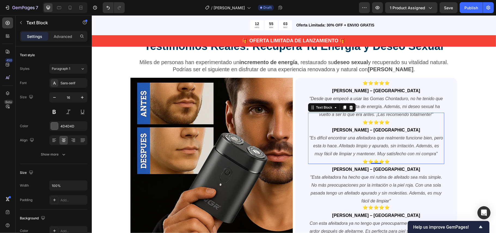
click at [345, 146] on icon ""Es difícil encontrar una afeitadora que realmente funcione bien, pero esta lo …" at bounding box center [376, 145] width 134 height 20
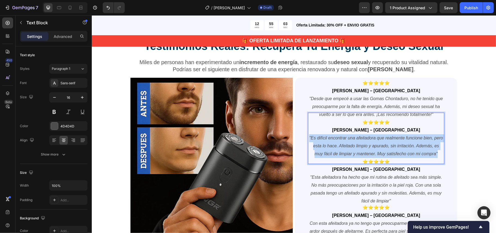
click at [345, 146] on icon ""Es difícil encontrar una afeitadora que realmente funcione bien, pero esta lo …" at bounding box center [376, 145] width 134 height 20
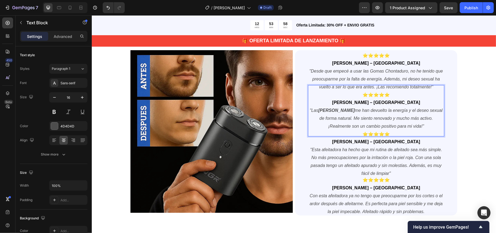
scroll to position [1409, 0]
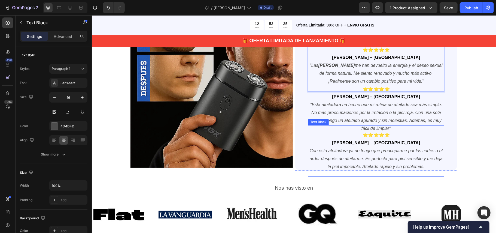
click at [372, 118] on icon ""Esta afeitadora ha hecho que mi rutina de afeitado sea más simple. No más preo…" at bounding box center [376, 116] width 132 height 28
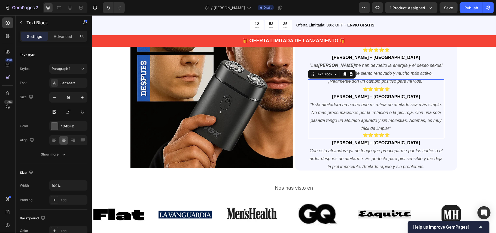
click at [372, 118] on icon ""Esta afeitadora ha hecho que mi rutina de afeitado sea más simple. No más preo…" at bounding box center [376, 116] width 132 height 28
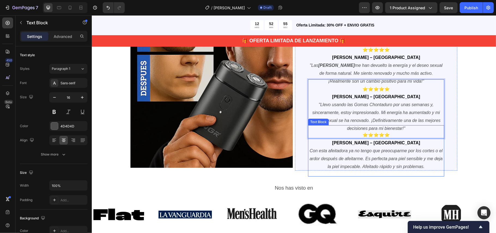
click at [372, 153] on p "Jaime R. – Colombia Con esta afeitadora ya no tengo que preocuparme por los cor…" at bounding box center [376, 154] width 135 height 31
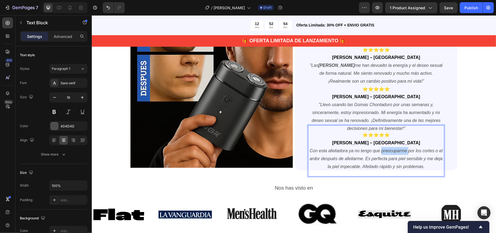
click at [372, 153] on p "Jaime R. – Colombia Con esta afeitadora ya no tengo que preocuparme por los cor…" at bounding box center [376, 154] width 135 height 31
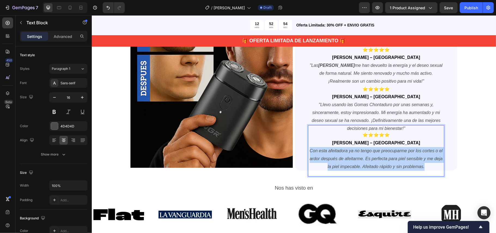
click at [372, 153] on p "Jaime R. – Colombia Con esta afeitadora ya no tengo que preocuparme por los cor…" at bounding box center [376, 154] width 135 height 31
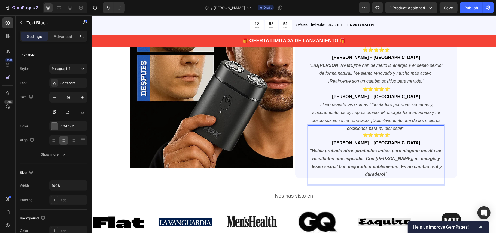
click at [372, 153] on p "Jaime R. – Colombia "Había probado otros productos antes, pero ninguno me dio l…" at bounding box center [376, 158] width 135 height 39
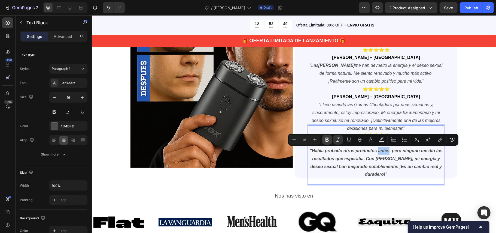
click at [324, 137] on button "Bold" at bounding box center [328, 140] width 10 height 10
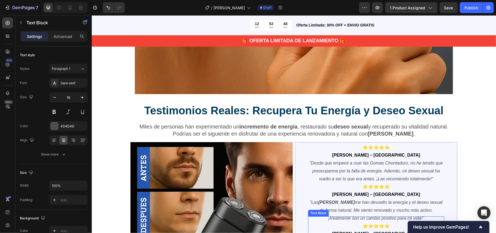
scroll to position [1264, 0]
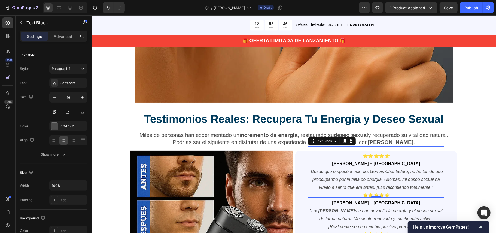
click at [371, 163] on strong "[PERSON_NAME] – [GEOGRAPHIC_DATA]" at bounding box center [376, 163] width 88 height 5
click at [369, 163] on strong "[PERSON_NAME] – [GEOGRAPHIC_DATA]" at bounding box center [376, 163] width 88 height 5
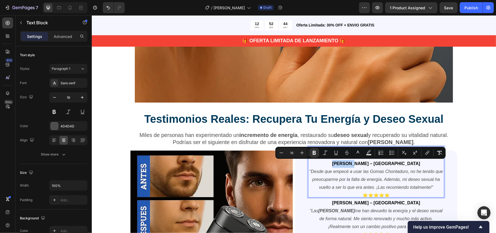
drag, startPoint x: 369, startPoint y: 163, endPoint x: 352, endPoint y: 163, distance: 16.9
click at [352, 163] on strong "[PERSON_NAME] – [GEOGRAPHIC_DATA]" at bounding box center [376, 163] width 88 height 5
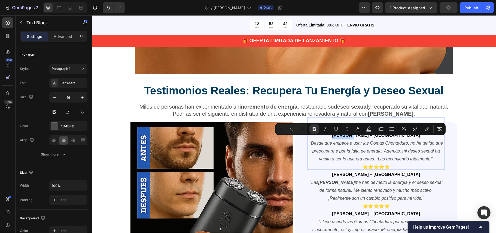
scroll to position [1300, 0]
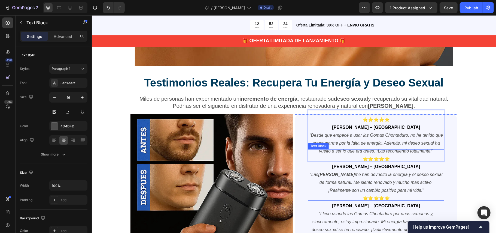
click at [356, 167] on strong "[PERSON_NAME] – [GEOGRAPHIC_DATA]" at bounding box center [376, 166] width 88 height 5
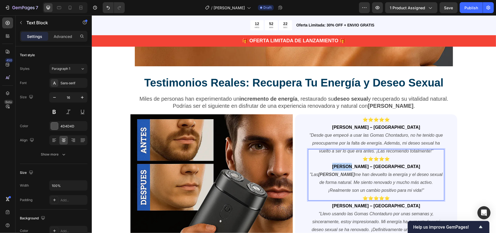
click at [356, 167] on strong "[PERSON_NAME] – [GEOGRAPHIC_DATA]" at bounding box center [376, 166] width 88 height 5
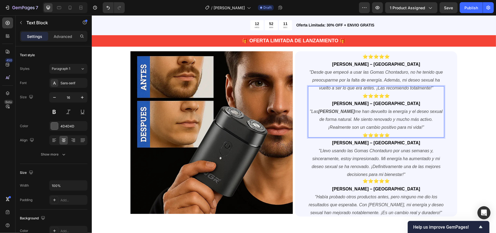
scroll to position [1373, 0]
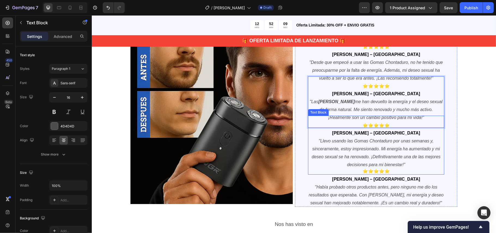
click at [361, 134] on strong "[PERSON_NAME] – [GEOGRAPHIC_DATA]" at bounding box center [376, 132] width 88 height 5
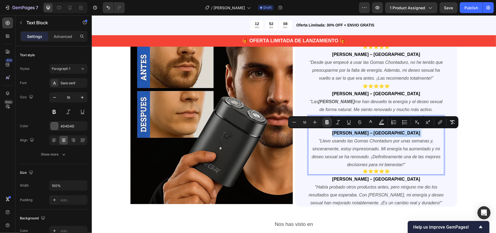
click at [359, 132] on strong "[PERSON_NAME] – [GEOGRAPHIC_DATA]" at bounding box center [376, 132] width 88 height 5
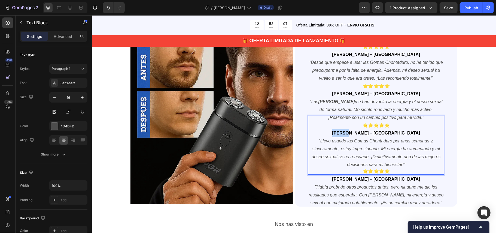
click at [359, 132] on strong "[PERSON_NAME] – [GEOGRAPHIC_DATA]" at bounding box center [376, 132] width 88 height 5
click at [358, 174] on strong "[PERSON_NAME] – [GEOGRAPHIC_DATA]" at bounding box center [376, 178] width 88 height 5
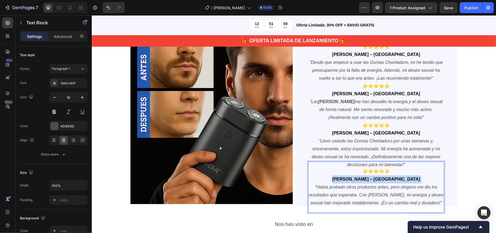
click at [358, 174] on strong "[PERSON_NAME] – [GEOGRAPHIC_DATA]" at bounding box center [376, 178] width 88 height 5
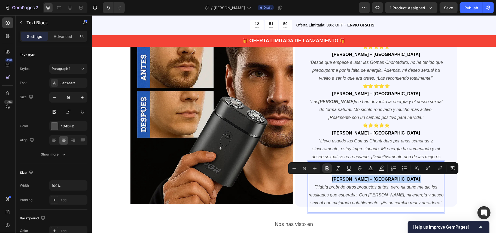
click at [358, 174] on strong "[PERSON_NAME] – [GEOGRAPHIC_DATA]" at bounding box center [376, 178] width 88 height 5
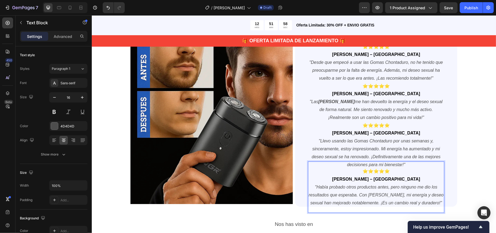
click at [358, 174] on strong "[PERSON_NAME] – [GEOGRAPHIC_DATA]" at bounding box center [376, 178] width 88 height 5
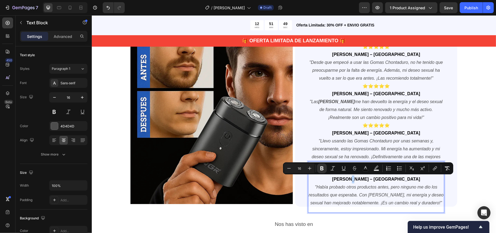
click at [370, 174] on strong "Camilo R. – Colombia" at bounding box center [376, 178] width 88 height 5
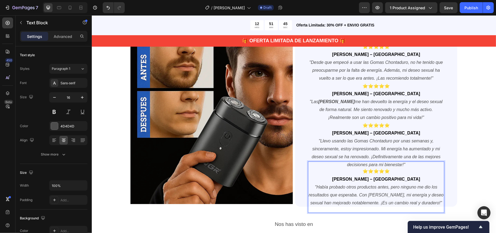
click at [372, 174] on icon ""Había probado otros productos antes, pero ninguno me dio los resultados que es…" at bounding box center [376, 194] width 135 height 20
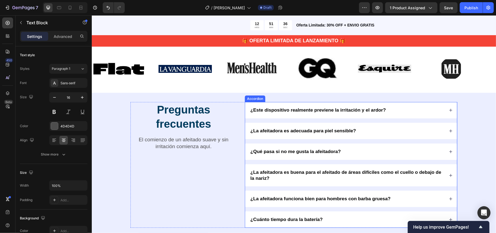
scroll to position [1591, 0]
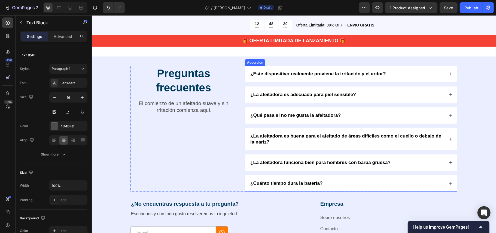
click at [273, 76] on strong "¿Este dispositivo realmente previene la irritación y el ardor?" at bounding box center [318, 73] width 136 height 5
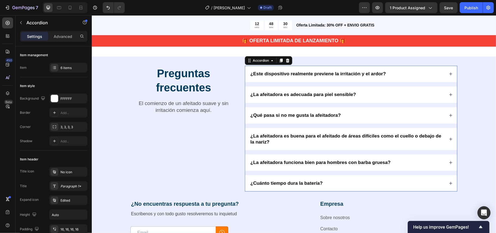
click at [273, 76] on strong "¿Este dispositivo realmente previene la irritación y el ardor?" at bounding box center [318, 73] width 136 height 5
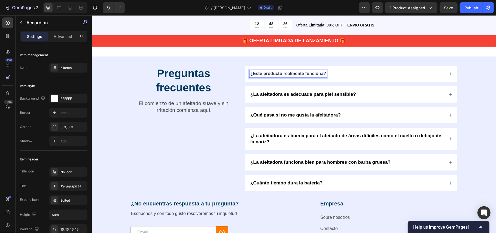
click at [372, 80] on div "¿Este producto realmente funciona?" at bounding box center [351, 73] width 212 height 16
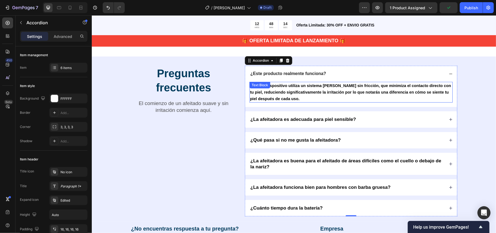
click at [296, 97] on p "Nuestro dispositivo utiliza un sistema de corte sin fricción, que minimiza el c…" at bounding box center [351, 92] width 202 height 20
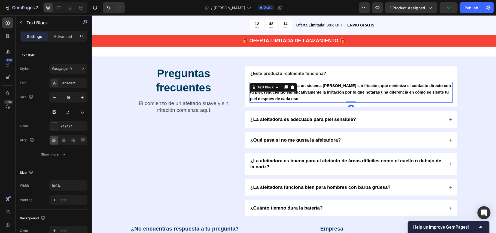
click at [296, 97] on p "Nuestro dispositivo utiliza un sistema de corte sin fricción, que minimiza el c…" at bounding box center [351, 92] width 202 height 20
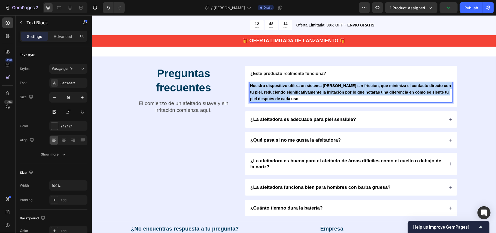
click at [296, 97] on p "Nuestro dispositivo utiliza un sistema de corte sin fricción, que minimiza el c…" at bounding box center [351, 92] width 202 height 20
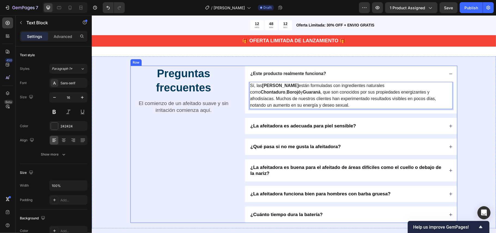
click at [213, 150] on div "Preguntas frecuentes Heading El comienzo de un afeitado suave y sin irritación …" at bounding box center [183, 143] width 106 height 157
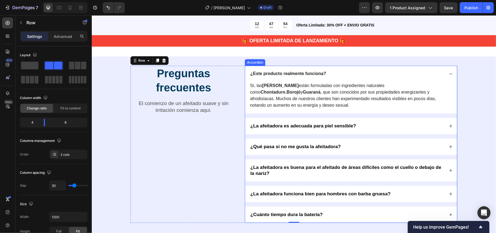
click at [330, 128] on strong "¿La afeitadora es adecuada para piel sensible?" at bounding box center [303, 125] width 106 height 5
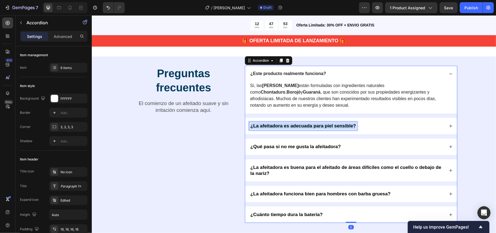
click at [330, 128] on strong "¿La afeitadora es adecuada para piel sensible?" at bounding box center [303, 125] width 106 height 5
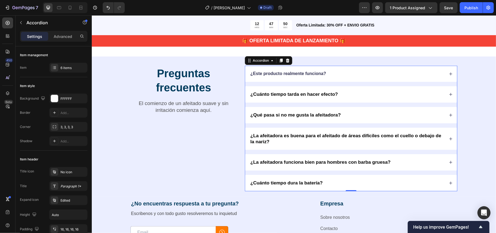
scroll to position [1560, 0]
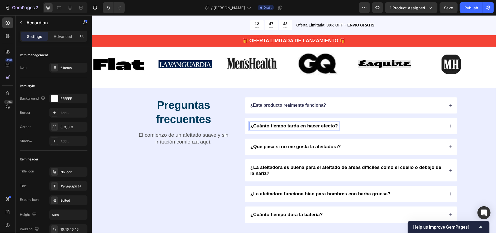
click at [372, 128] on icon at bounding box center [451, 126] width 4 height 4
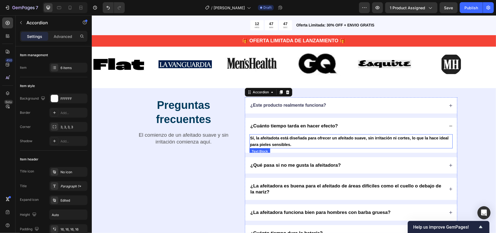
click at [342, 146] on strong "Sí, la afeitadota está diseñada para ofrecer un afeitado suave, sin irritación …" at bounding box center [349, 140] width 199 height 11
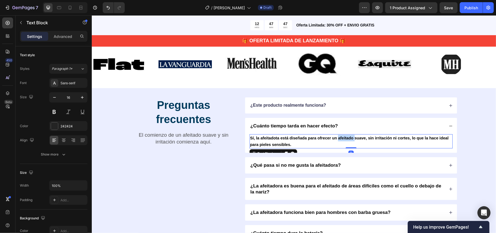
click at [342, 146] on strong "Sí, la afeitadota está diseñada para ofrecer un afeitado suave, sin irritación …" at bounding box center [349, 140] width 199 height 11
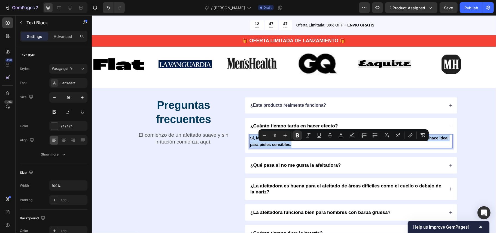
click at [342, 146] on strong "Sí, la afeitadota está diseñada para ofrecer un afeitado suave, sin irritación …" at bounding box center [349, 140] width 199 height 11
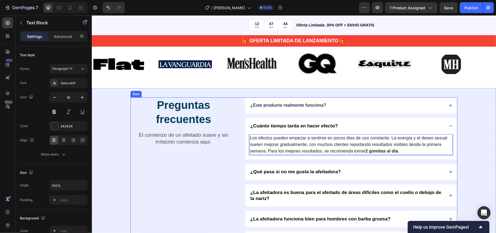
click at [231, 174] on div "Preguntas frecuentes Heading El comienzo de un afeitado suave y sin irritación …" at bounding box center [183, 172] width 106 height 150
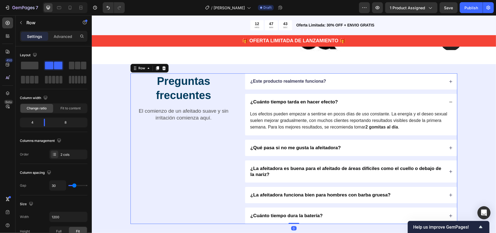
scroll to position [1596, 0]
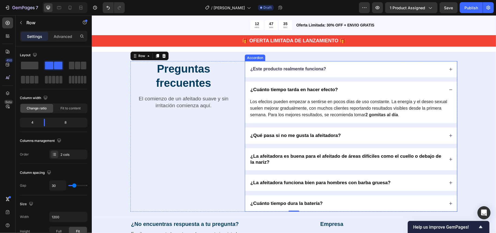
click at [300, 138] on strong "¿Qué pasa si no me gusta la afeitadora?" at bounding box center [295, 134] width 91 height 5
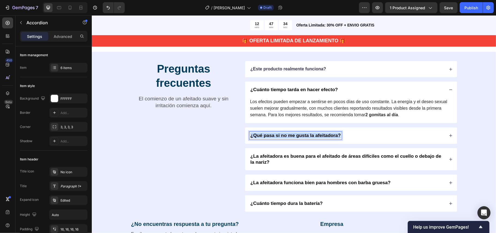
click at [300, 138] on strong "¿Qué pasa si no me gusta la afeitadora?" at bounding box center [295, 134] width 91 height 5
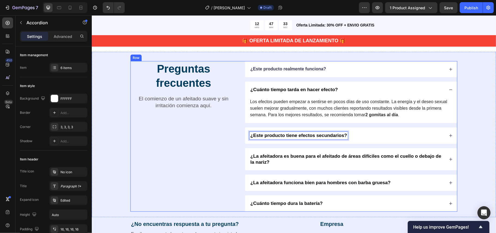
click at [210, 156] on div "Preguntas frecuentes Heading El comienzo de un afeitado suave y sin irritación …" at bounding box center [183, 136] width 106 height 150
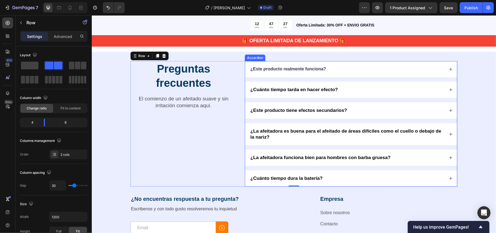
click at [372, 112] on icon at bounding box center [451, 110] width 4 height 4
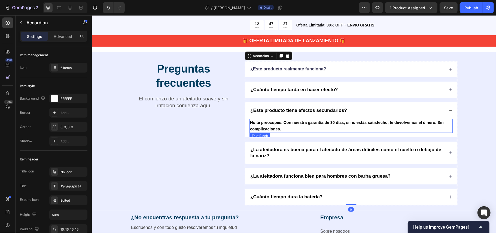
click at [338, 132] on p "No te preocupes. Con nuestra garantía de 30 días, si no estás satisfecho, te de…" at bounding box center [351, 125] width 202 height 13
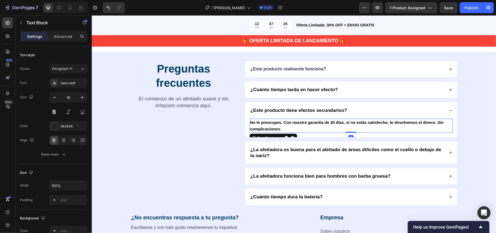
click at [338, 132] on p "No te preocupes. Con nuestra garantía de 30 días, si no estás satisfecho, te de…" at bounding box center [351, 125] width 202 height 13
click at [339, 132] on p "No te preocupes. Con nuestra garantía de 30 días, si no estás satisfecho, te de…" at bounding box center [351, 125] width 202 height 13
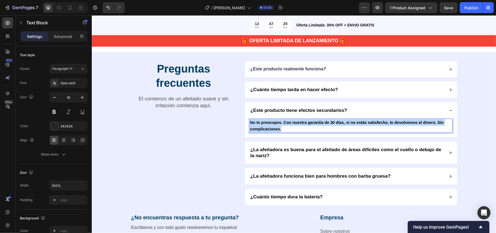
click at [339, 132] on p "No te preocupes. Con nuestra garantía de 30 días, si no estás satisfecho, te de…" at bounding box center [351, 125] width 202 height 13
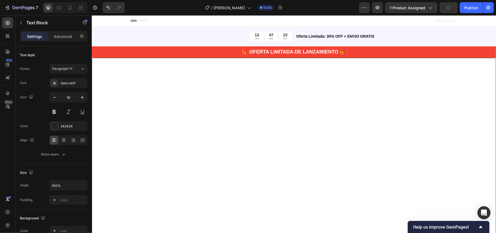
scroll to position [1596, 0]
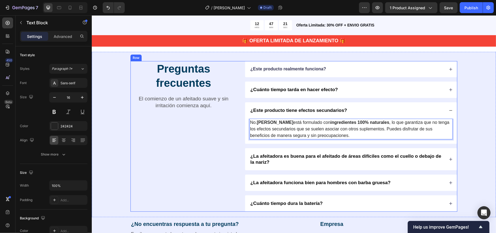
click at [224, 146] on div "Preguntas frecuentes Heading El comienzo de un afeitado suave y sin irritación …" at bounding box center [183, 136] width 106 height 150
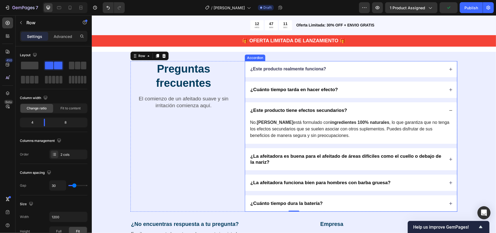
click at [305, 165] on p "¿La afeitadora es buena para el afeitado de áreas difíciles como el cuello o de…" at bounding box center [347, 159] width 194 height 12
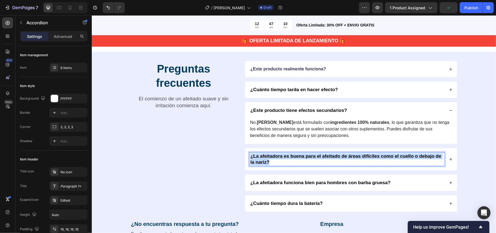
click at [305, 165] on p "¿La afeitadora es buena para el afeitado de áreas difíciles como el cuello o de…" at bounding box center [347, 159] width 194 height 12
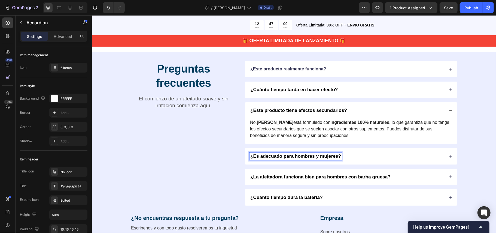
click at [225, 169] on div "Preguntas frecuentes Heading El comienzo de un afeitado suave y sin irritación …" at bounding box center [183, 133] width 106 height 144
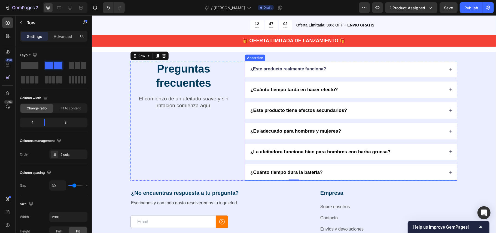
click at [449, 133] on icon at bounding box center [451, 131] width 4 height 4
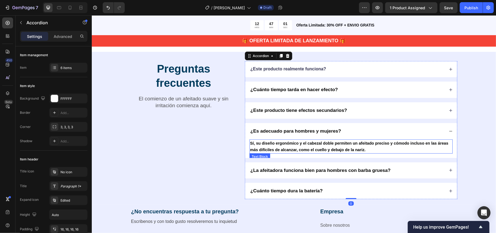
click at [349, 153] on p "Sí, su diseño ergonómico y el cabezal doble permiten un afeitado preciso y cómo…" at bounding box center [351, 146] width 202 height 13
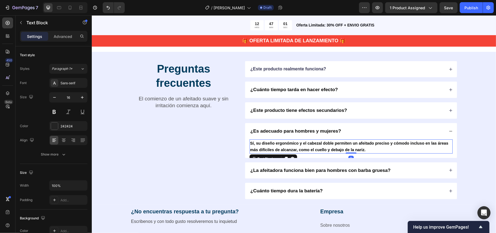
click at [349, 153] on p "Sí, su diseño ergonómico y el cabezal doble permiten un afeitado preciso y cómo…" at bounding box center [351, 146] width 202 height 13
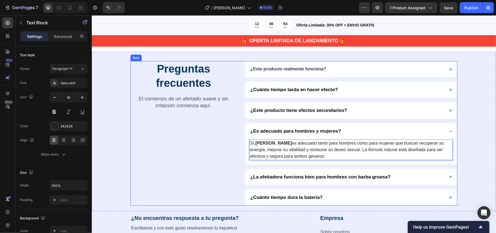
click at [234, 158] on div "Preguntas frecuentes Heading El comienzo de un afeitado suave y sin irritación …" at bounding box center [293, 133] width 327 height 144
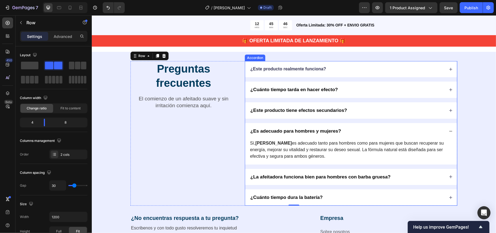
click at [301, 179] on strong "¿La afeitadora funciona bien para hombres con barba gruesa?" at bounding box center [320, 176] width 140 height 5
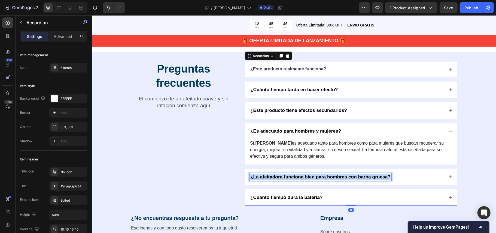
click at [301, 179] on strong "¿La afeitadora funciona bien para hombres con barba gruesa?" at bounding box center [320, 176] width 140 height 5
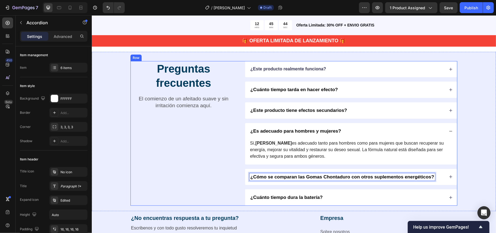
click at [195, 181] on div "Preguntas frecuentes Heading El comienzo de un afeitado suave y sin irritación …" at bounding box center [183, 133] width 106 height 144
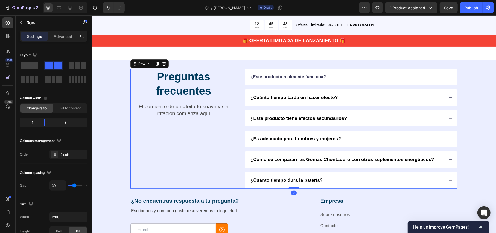
scroll to position [1632, 0]
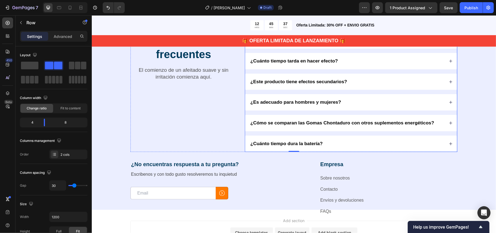
click at [445, 125] on div "¿Cómo se comparan las Gomas Chontaduro con otros suplementos energéticos?" at bounding box center [351, 123] width 212 height 16
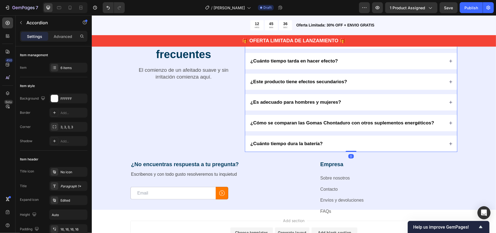
click at [446, 120] on div "¿Cómo se comparan las Gomas Chontaduro con otros suplementos energéticos?" at bounding box center [351, 123] width 212 height 16
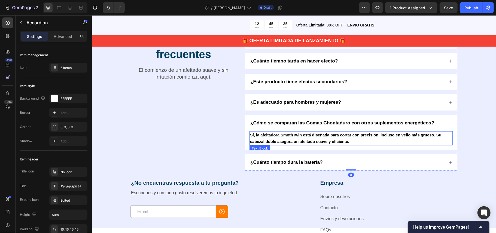
click at [362, 139] on p "Sí, la afeitadora SmothTwin está diseñada para cortar con precisión, incluso en…" at bounding box center [351, 137] width 202 height 13
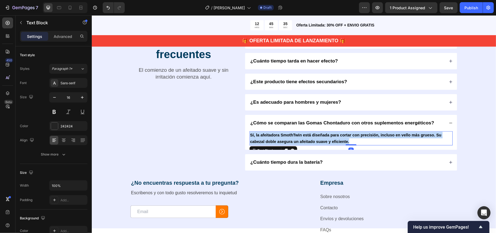
click at [362, 139] on p "Sí, la afeitadora SmothTwin está diseñada para cortar con precisión, incluso en…" at bounding box center [351, 137] width 202 height 13
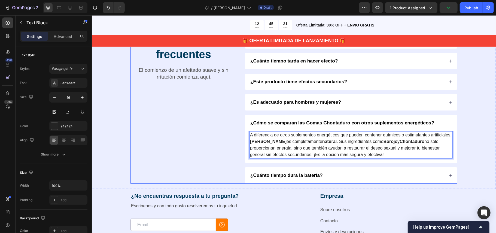
click at [218, 144] on div "Preguntas frecuentes Heading El comienzo de un afeitado suave y sin irritación …" at bounding box center [183, 107] width 106 height 151
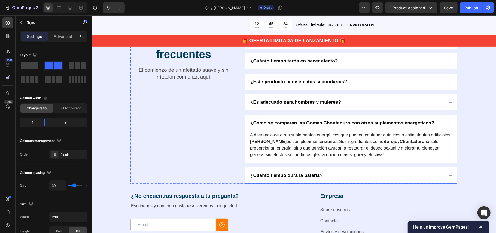
click at [310, 175] on strong "¿Cuánto tiempo dura la batería?" at bounding box center [286, 174] width 73 height 5
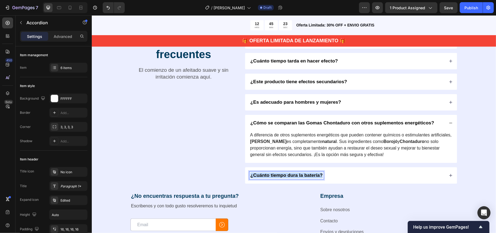
click at [310, 175] on strong "¿Cuánto tiempo dura la batería?" at bounding box center [286, 174] width 73 height 5
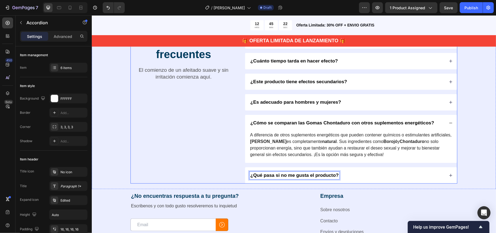
click at [201, 153] on div "Preguntas frecuentes Heading El comienzo de un afeitado suave y sin irritación …" at bounding box center [183, 107] width 106 height 151
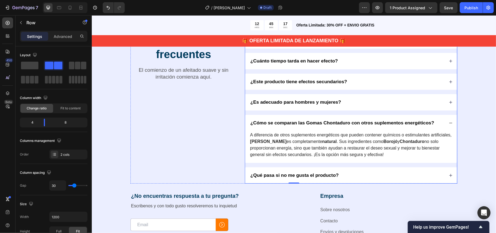
click at [449, 171] on div "¿Qué pasa si no me gusta el producto?" at bounding box center [351, 175] width 212 height 16
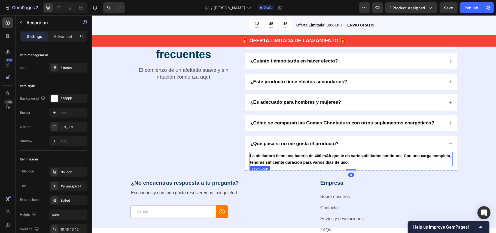
click at [329, 158] on strong "La afeitadora tiene una batería de 400 mAh que te da varios afeitados continuos…" at bounding box center [350, 158] width 201 height 11
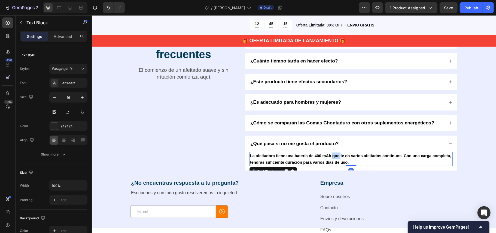
click at [329, 158] on strong "La afeitadora tiene una batería de 400 mAh que te da varios afeitados continuos…" at bounding box center [350, 158] width 201 height 11
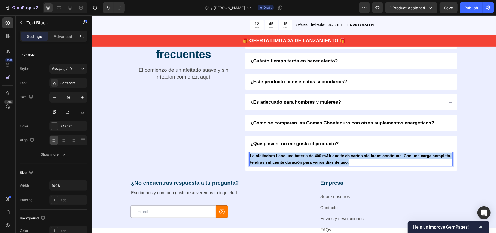
click at [329, 158] on strong "La afeitadora tiene una batería de 400 mAh que te da varios afeitados continuos…" at bounding box center [350, 158] width 201 height 11
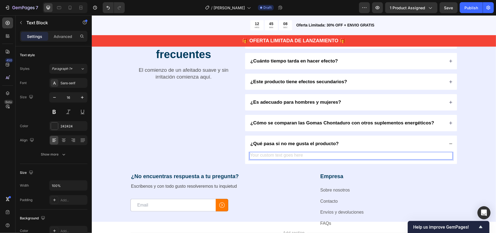
click at [328, 157] on div "Rich Text Editor. Editing area: main" at bounding box center [350, 156] width 203 height 8
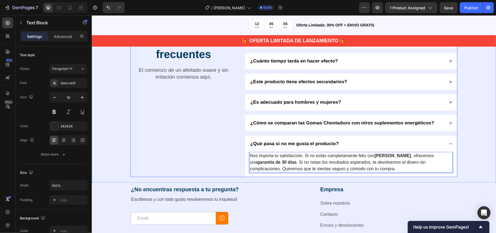
click at [201, 152] on div "Preguntas frecuentes Heading El comienzo de un afeitado suave y sin irritación …" at bounding box center [183, 104] width 106 height 144
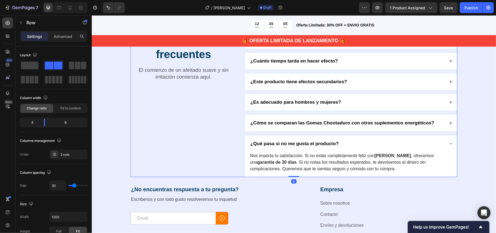
scroll to position [1596, 0]
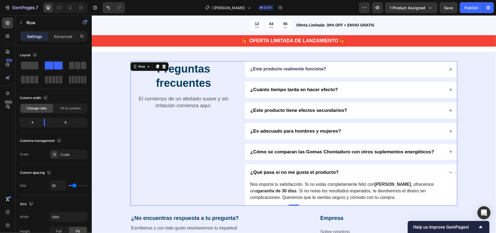
click at [173, 129] on div "Preguntas frecuentes Heading El comienzo de un afeitado suave y sin irritación …" at bounding box center [183, 133] width 106 height 144
click at [107, 101] on div "Preguntas frecuentes Heading El comienzo de un afeitado suave y sin irritación …" at bounding box center [294, 131] width 405 height 159
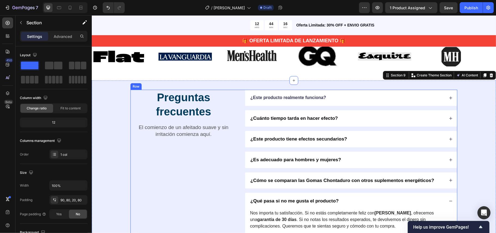
scroll to position [1560, 0]
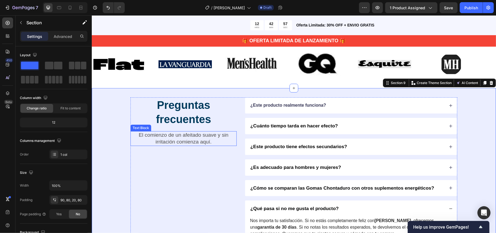
click at [182, 145] on p "El comienzo de un afeitado suave y sin irritación comienza aquí." at bounding box center [183, 137] width 105 height 13
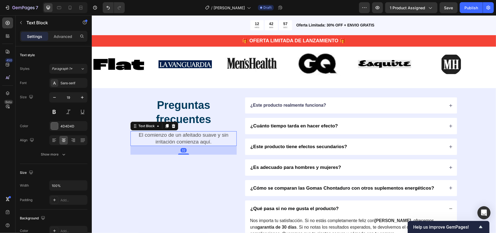
click at [182, 145] on p "El comienzo de un afeitado suave y sin irritación comienza aquí." at bounding box center [183, 137] width 105 height 13
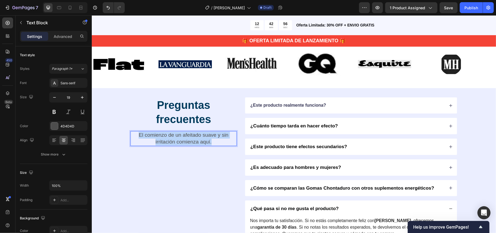
click at [182, 145] on p "El comienzo de un afeitado suave y sin irritación comienza aquí." at bounding box center [183, 137] width 105 height 13
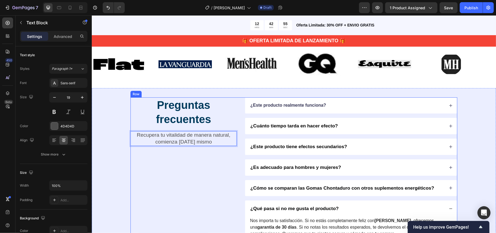
click at [210, 168] on div "Preguntas frecuentes Heading Recupera tu vitalidad de manera natural, comienza …" at bounding box center [183, 169] width 106 height 144
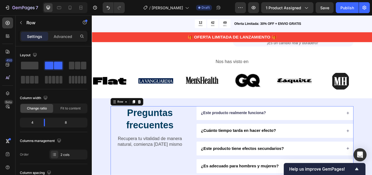
scroll to position [1581, 0]
drag, startPoint x: 568, startPoint y: 16, endPoint x: 206, endPoint y: 60, distance: 365.3
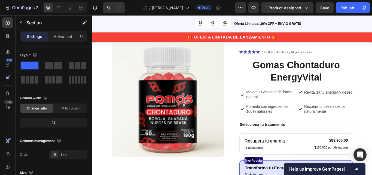
scroll to position [0, 0]
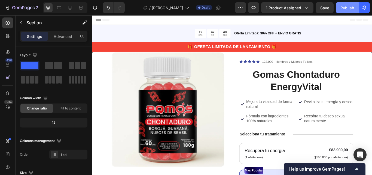
click at [349, 8] on div "Publish" at bounding box center [348, 8] width 14 height 6
